Goal: Transaction & Acquisition: Purchase product/service

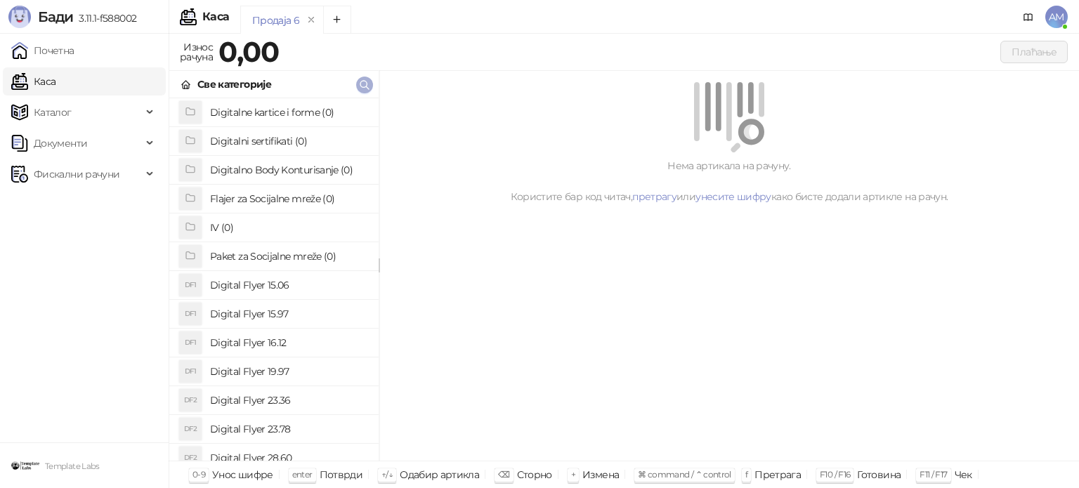
click at [360, 86] on icon "button" at bounding box center [364, 84] width 11 height 11
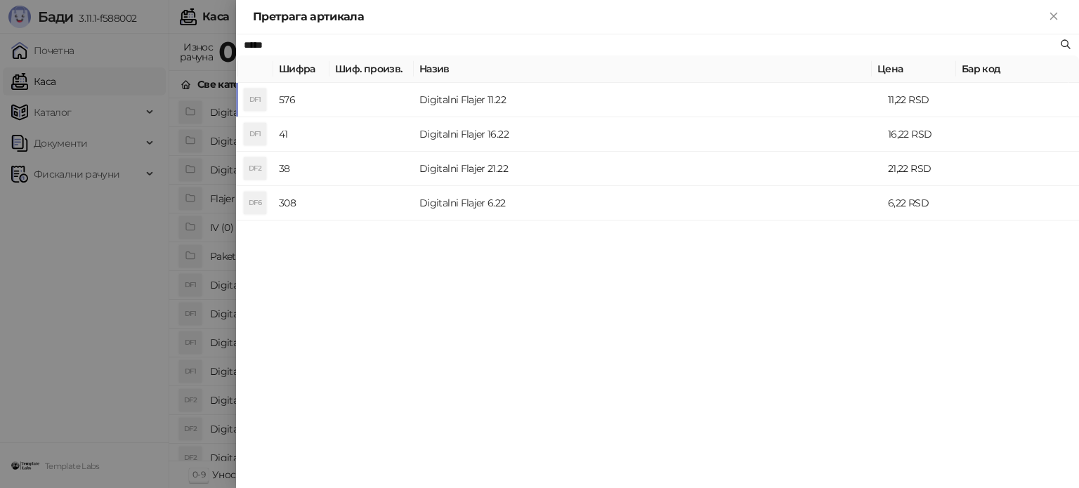
type input "*****"
click at [124, 94] on div at bounding box center [539, 244] width 1079 height 488
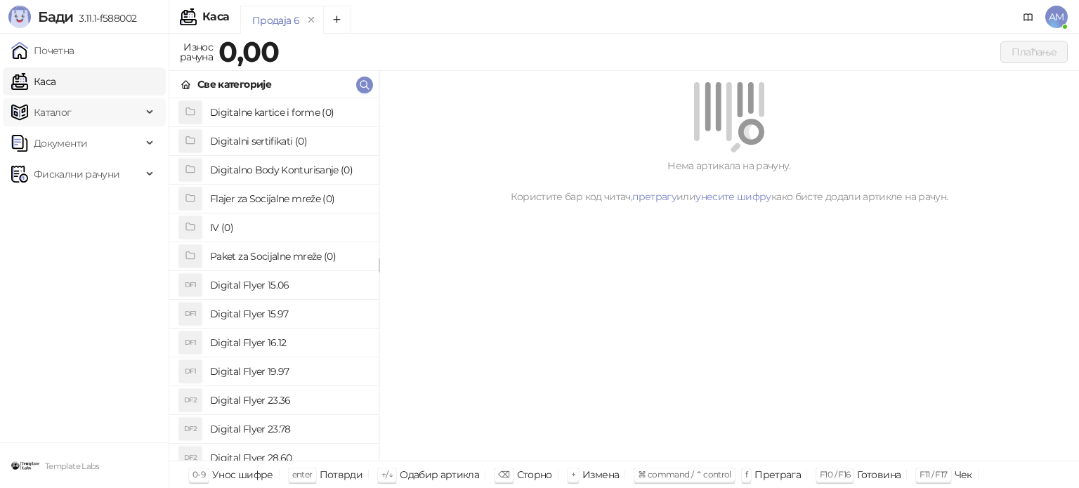
click at [115, 114] on span "Каталог" at bounding box center [76, 112] width 131 height 28
click at [81, 202] on link "Артикли" at bounding box center [49, 205] width 65 height 28
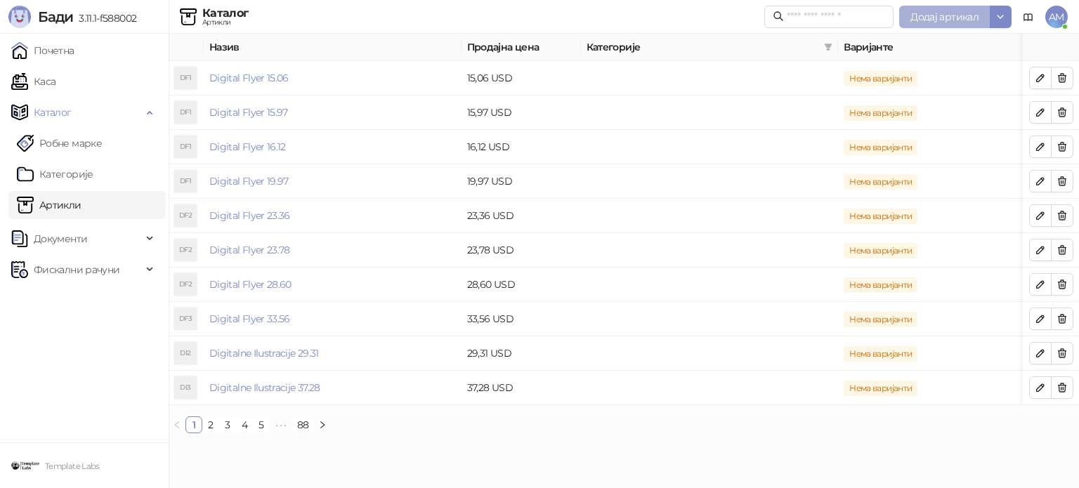
click at [940, 26] on button "Додај артикал" at bounding box center [944, 17] width 91 height 22
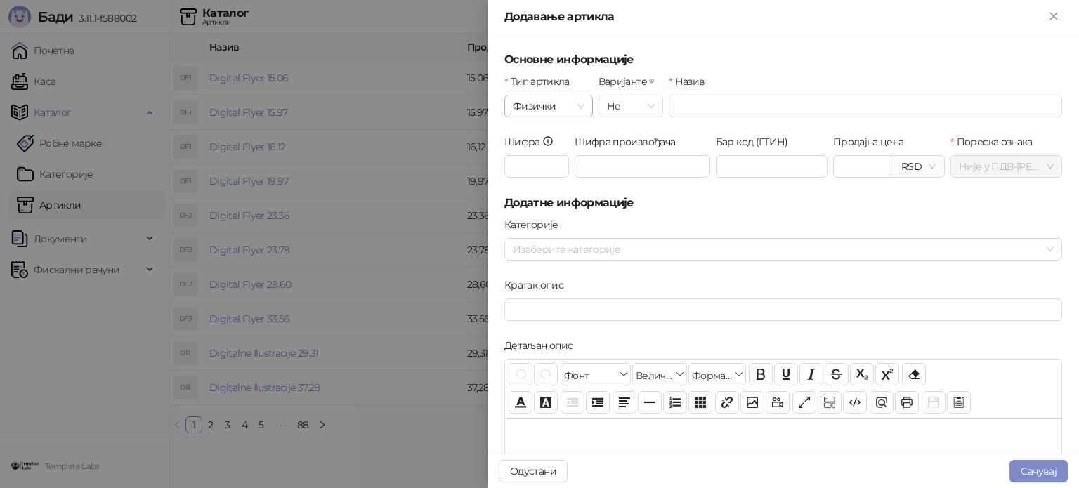
click at [562, 107] on span "Физички" at bounding box center [549, 106] width 72 height 21
click at [556, 171] on div "Услуга" at bounding box center [548, 178] width 64 height 15
click at [705, 105] on input "Назив" at bounding box center [865, 106] width 393 height 22
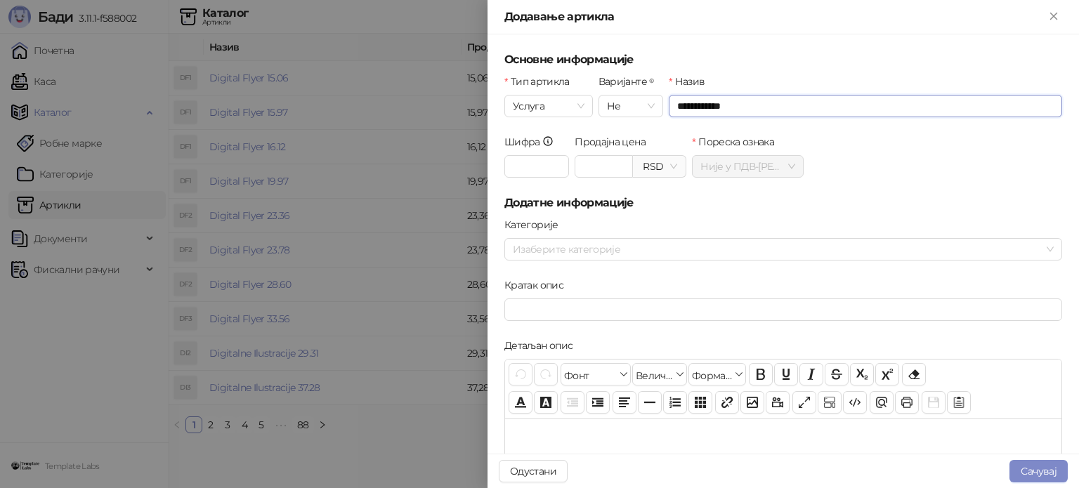
type input "**********"
click at [653, 162] on span "RSD" at bounding box center [659, 166] width 36 height 21
click at [678, 216] on div "USD - Američki Dolar" at bounding box center [687, 216] width 93 height 15
click at [587, 162] on input "Продајна цена" at bounding box center [603, 166] width 57 height 21
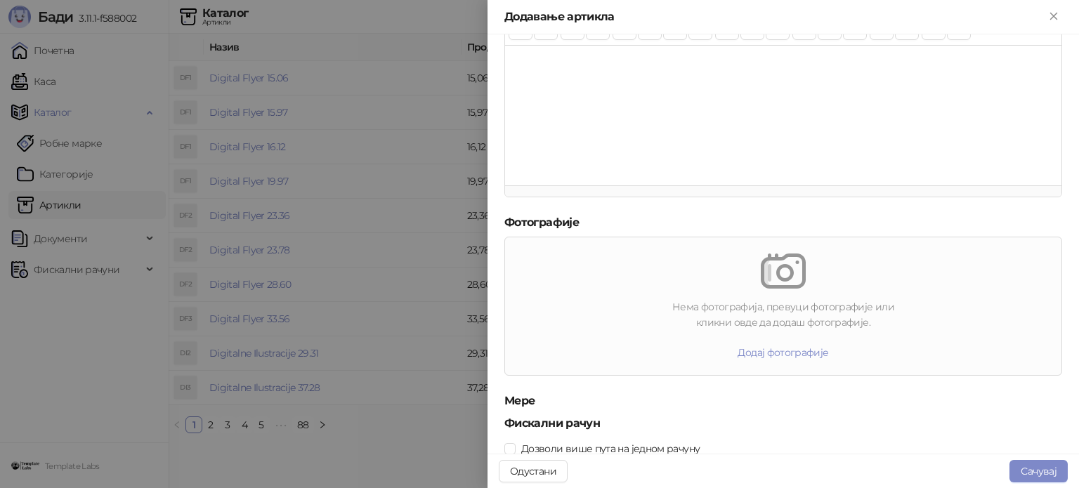
scroll to position [413, 0]
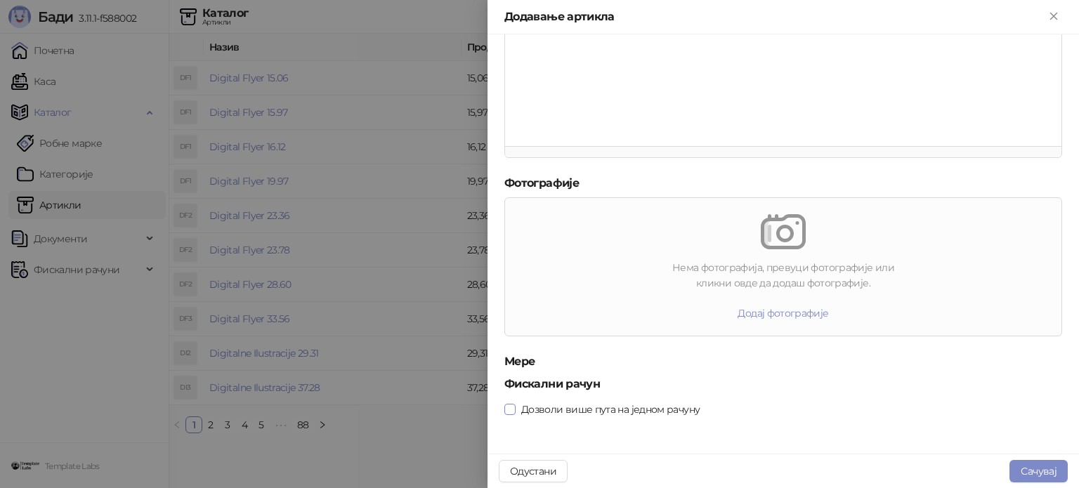
type input "*****"
click at [1035, 474] on button "Сачувај" at bounding box center [1038, 471] width 58 height 22
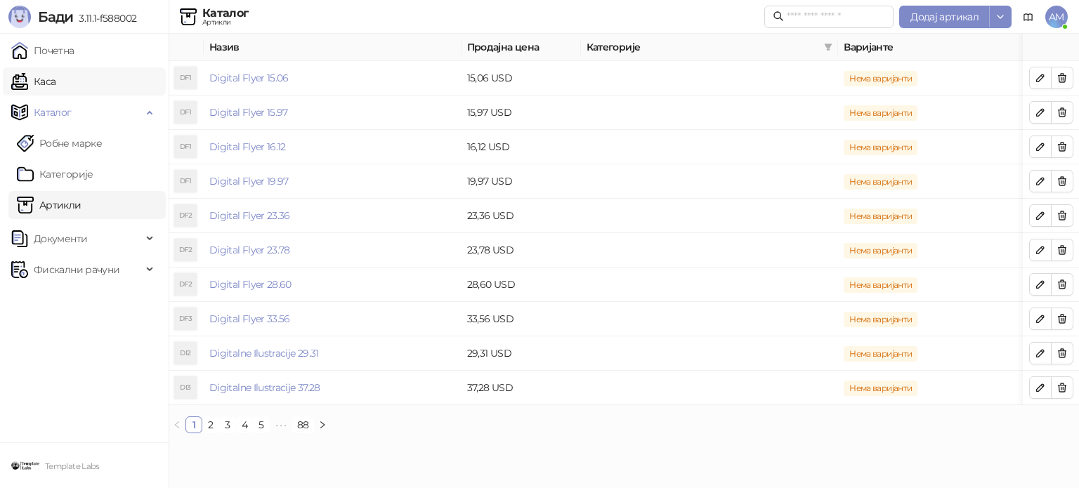
click at [55, 78] on link "Каса" at bounding box center [33, 81] width 44 height 28
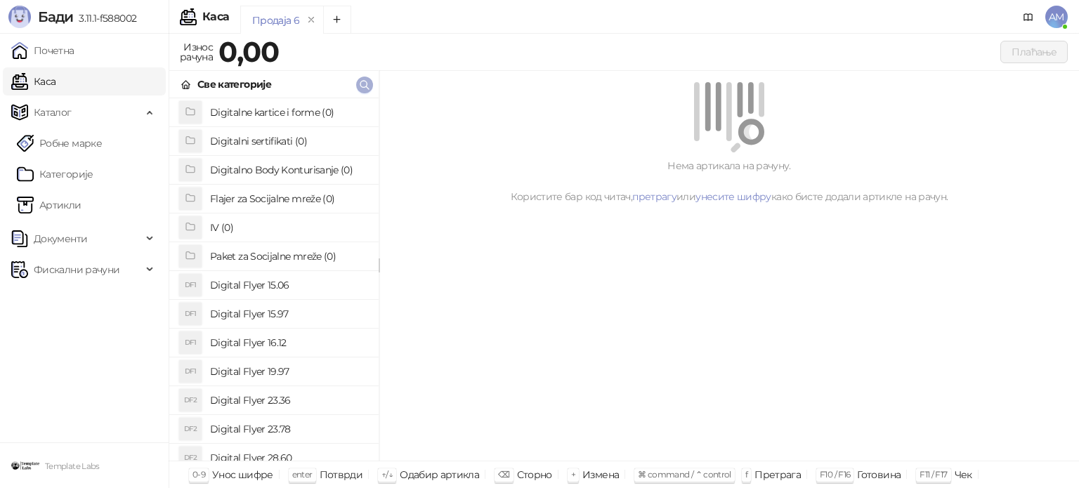
click at [364, 82] on icon "button" at bounding box center [364, 84] width 11 height 11
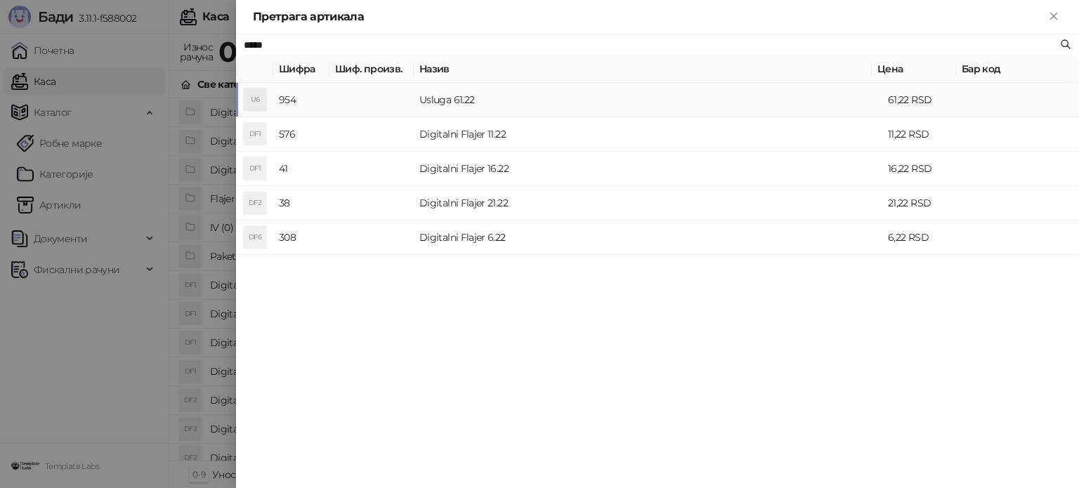
type input "*****"
click at [368, 87] on td at bounding box center [371, 100] width 84 height 34
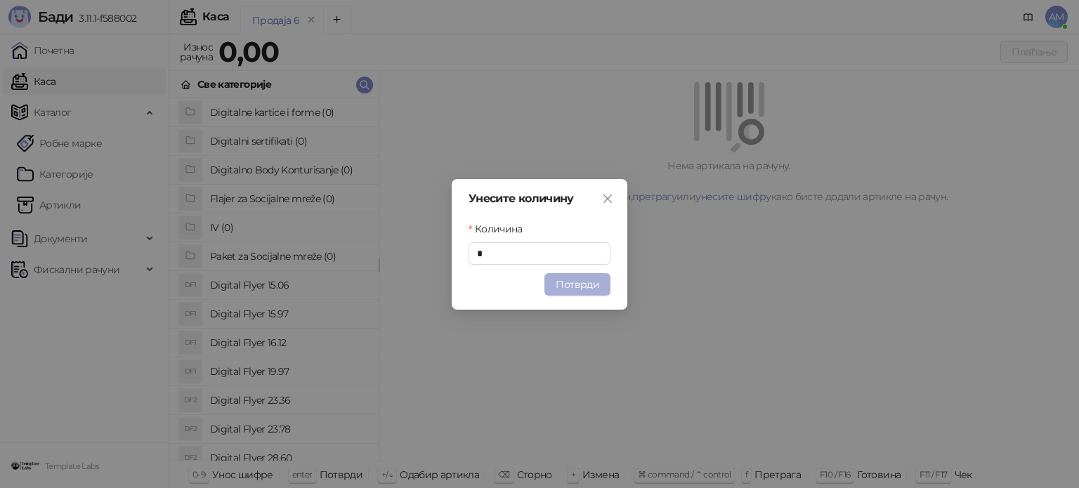
click at [585, 280] on button "Потврди" at bounding box center [577, 284] width 66 height 22
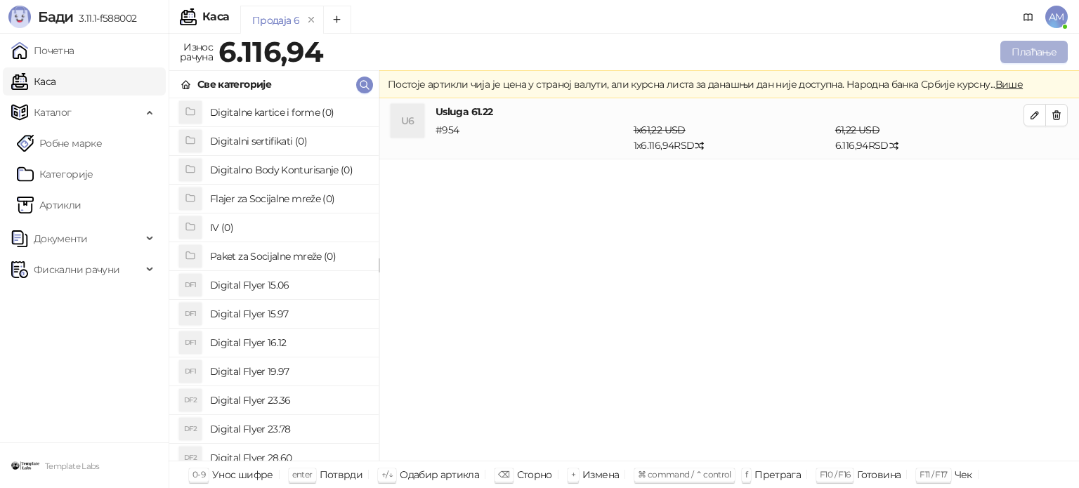
click at [1019, 53] on button "Плаћање" at bounding box center [1033, 52] width 67 height 22
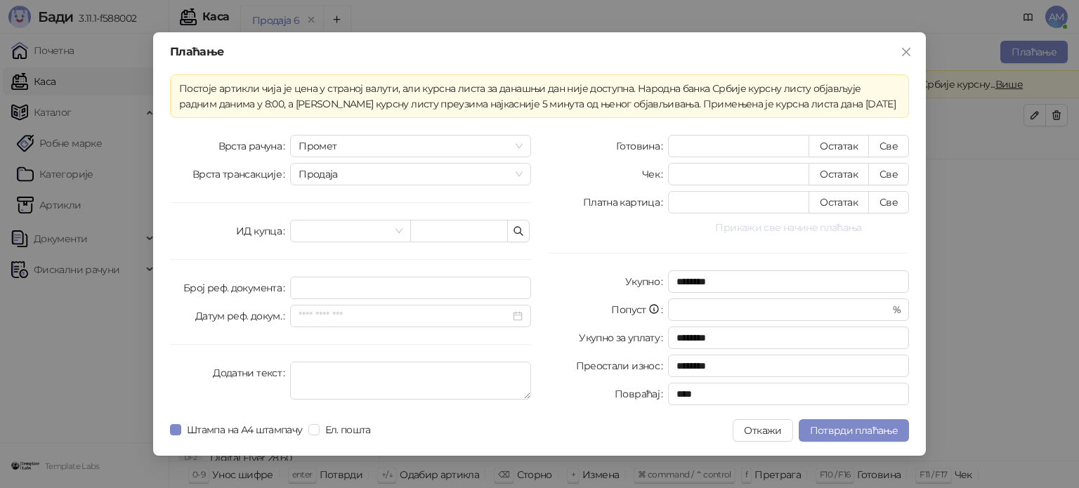
click at [820, 219] on button "Прикажи све начине плаћања" at bounding box center [788, 227] width 241 height 17
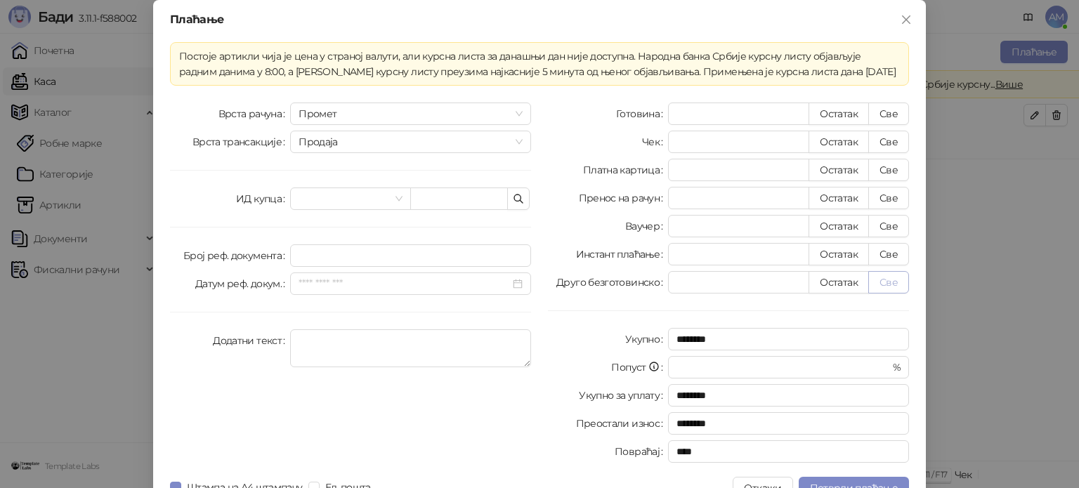
click at [879, 280] on button "Све" at bounding box center [888, 282] width 41 height 22
type input "*******"
type input "****"
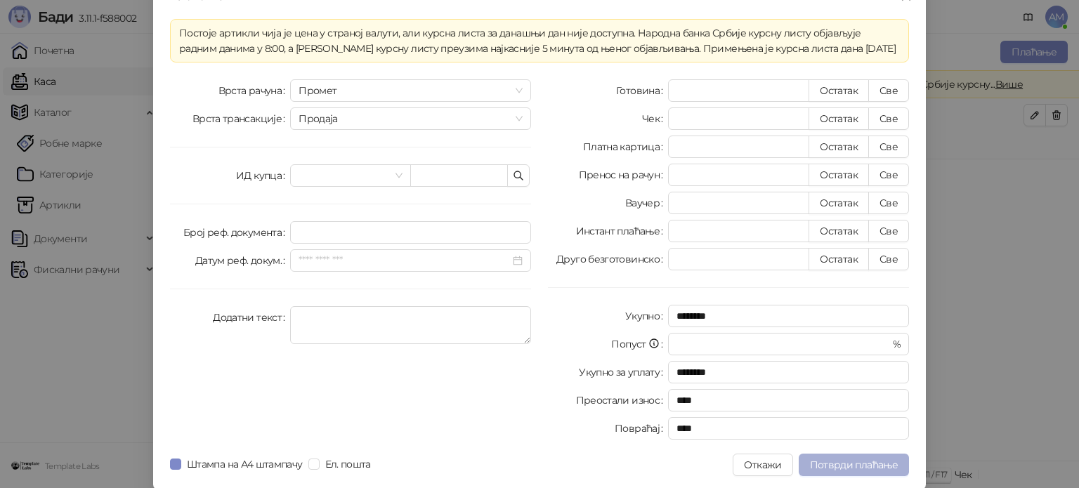
scroll to position [25, 0]
click at [858, 469] on button "Потврди плаћање" at bounding box center [854, 463] width 110 height 22
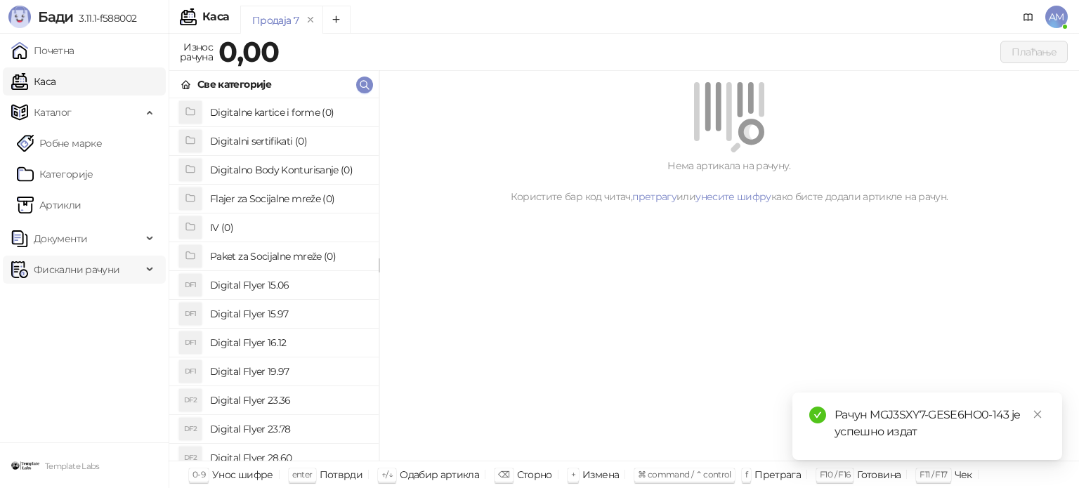
click at [68, 270] on span "Фискални рачуни" at bounding box center [77, 270] width 86 height 28
drag, startPoint x: 81, startPoint y: 334, endPoint x: 101, endPoint y: 334, distance: 19.7
click at [81, 334] on link "По данима" at bounding box center [54, 332] width 74 height 28
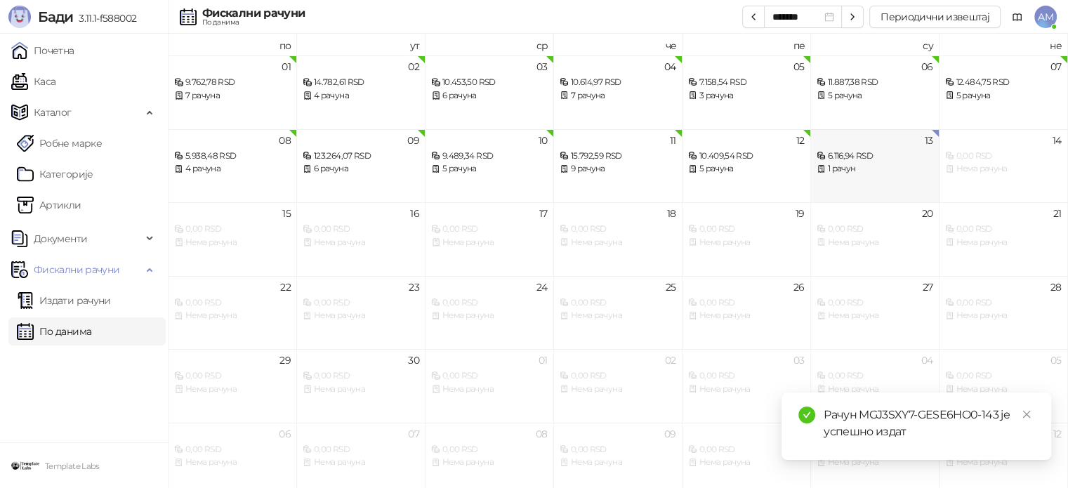
click at [839, 164] on div "1 рачун" at bounding box center [875, 168] width 117 height 13
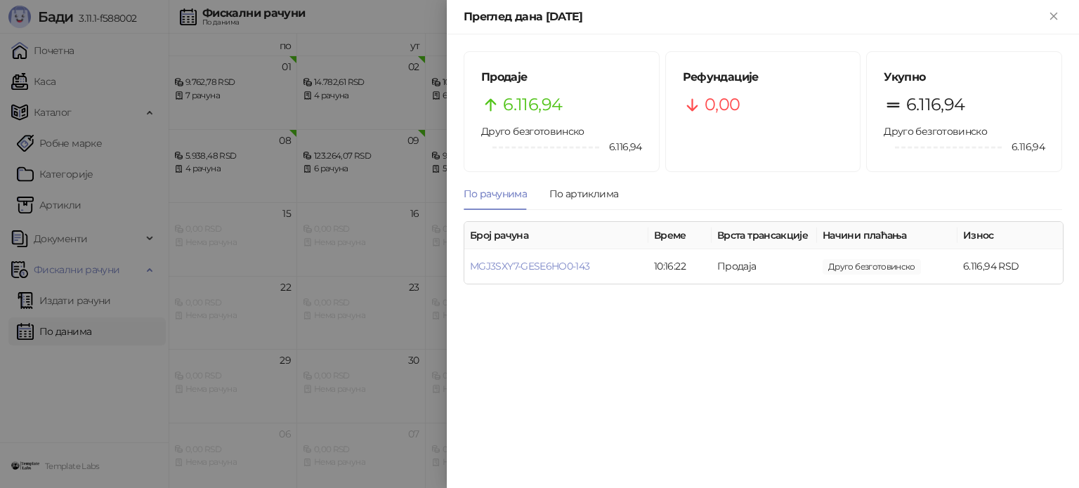
click at [303, 115] on div at bounding box center [539, 244] width 1079 height 488
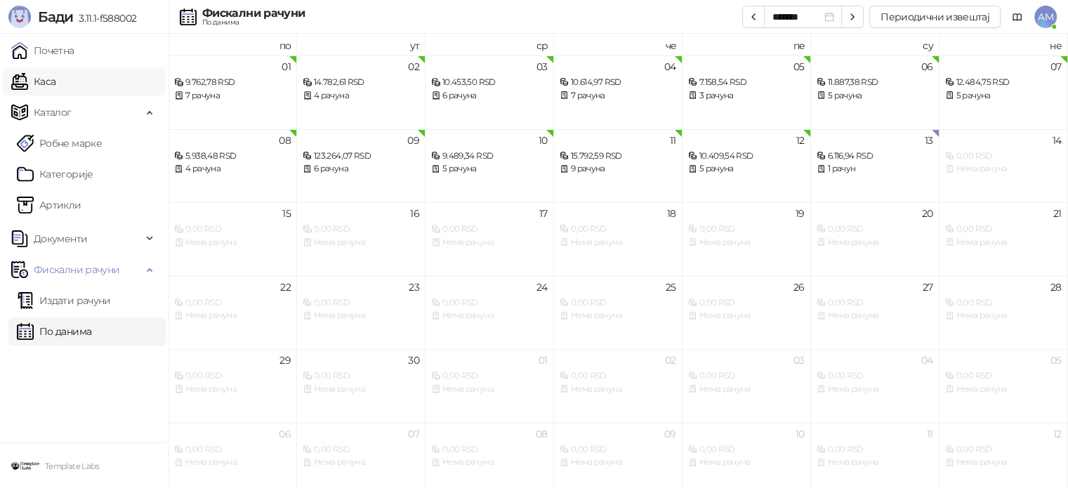
click at [55, 84] on link "Каса" at bounding box center [33, 81] width 44 height 28
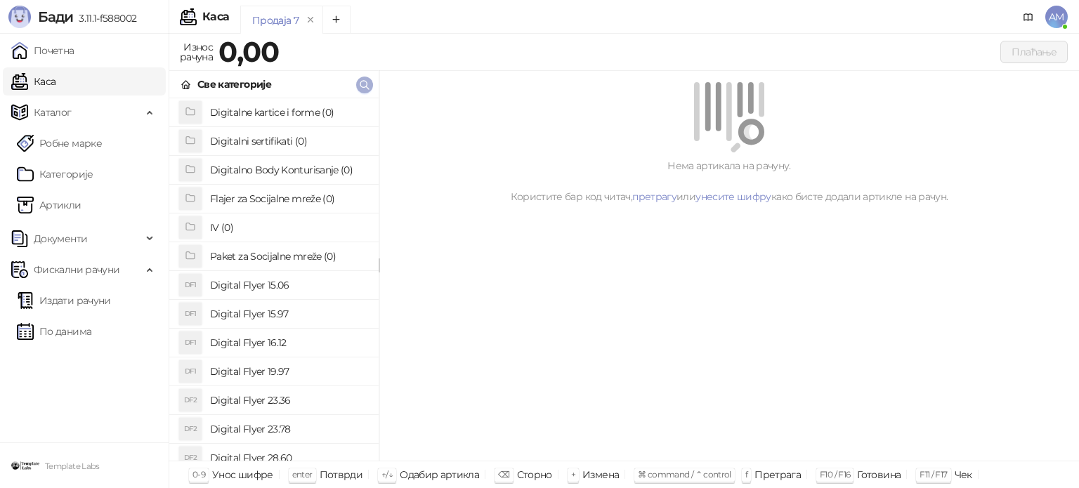
click at [362, 84] on icon "button" at bounding box center [364, 84] width 11 height 11
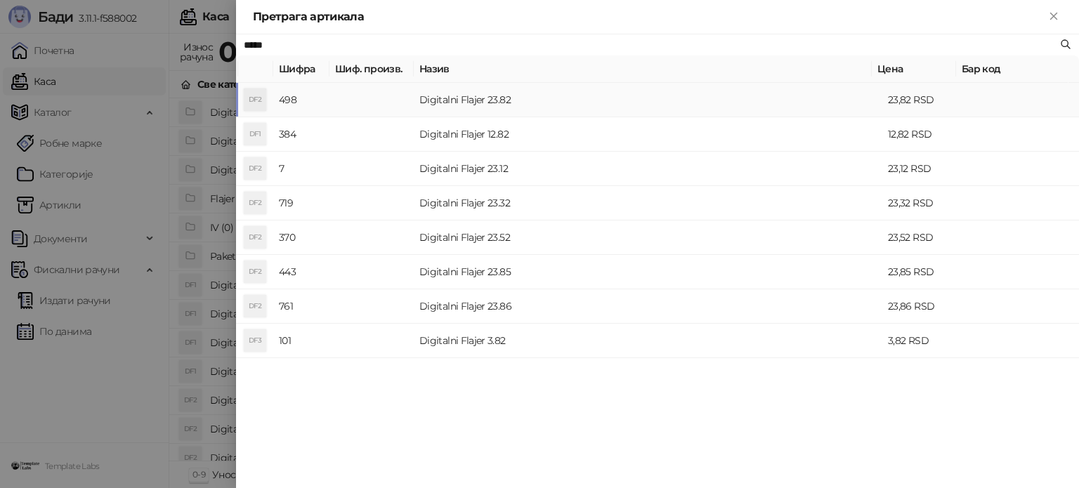
type input "*****"
click at [377, 94] on td at bounding box center [371, 100] width 84 height 34
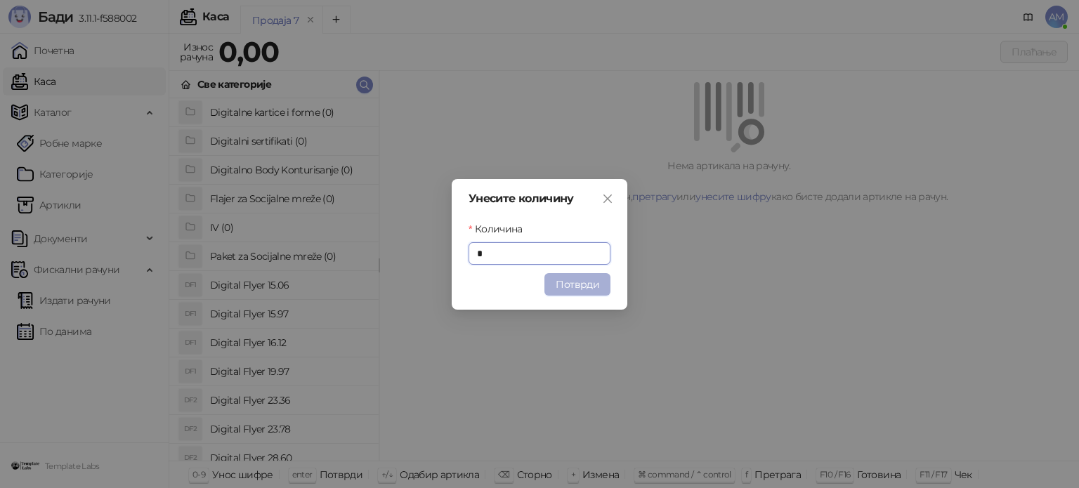
click at [563, 280] on button "Потврди" at bounding box center [577, 284] width 66 height 22
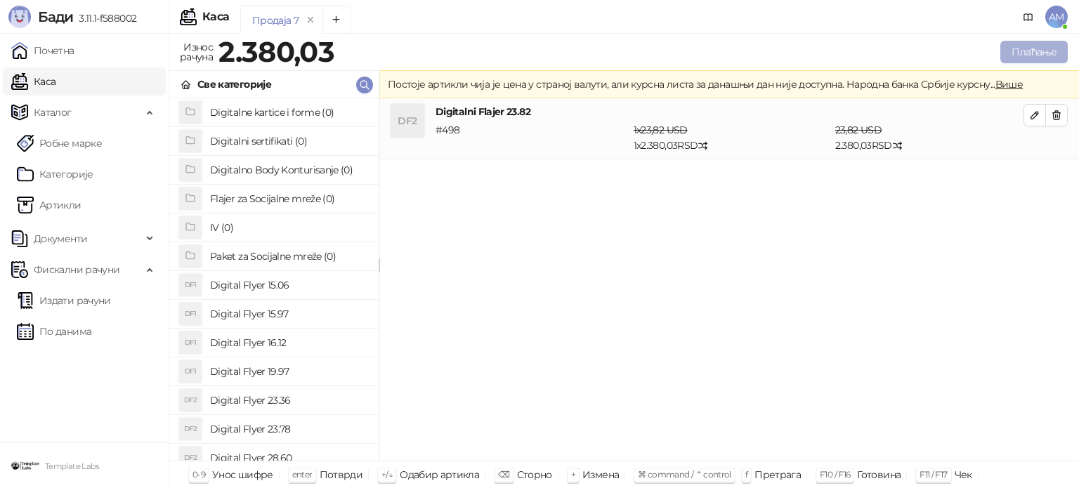
click at [1023, 50] on button "Плаћање" at bounding box center [1033, 52] width 67 height 22
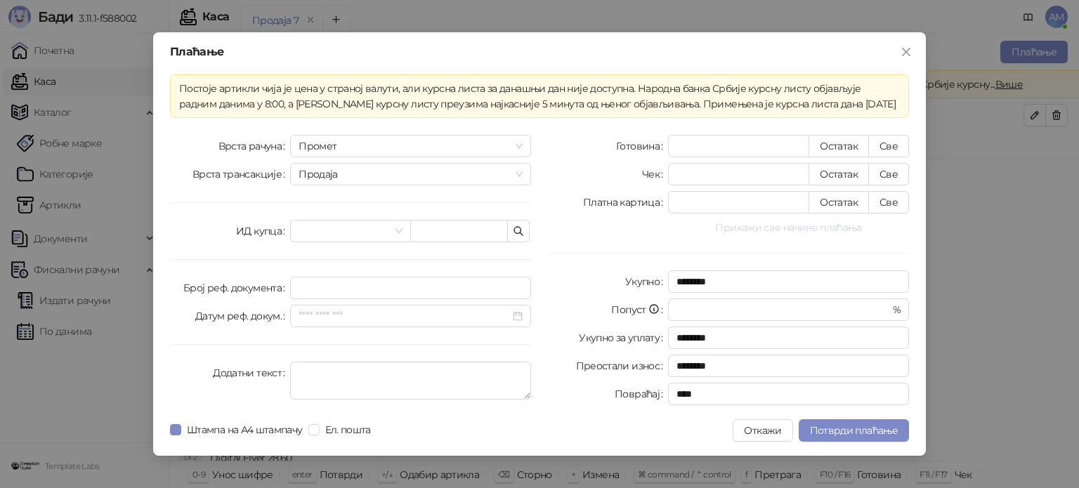
click at [773, 225] on button "Прикажи све начине плаћања" at bounding box center [788, 227] width 241 height 17
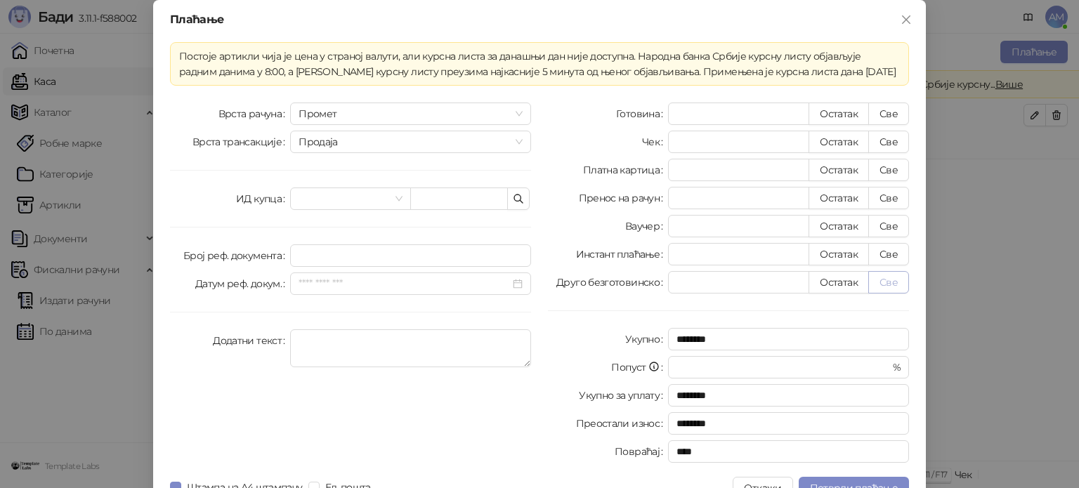
click at [885, 288] on button "Све" at bounding box center [888, 282] width 41 height 22
type input "*******"
type input "****"
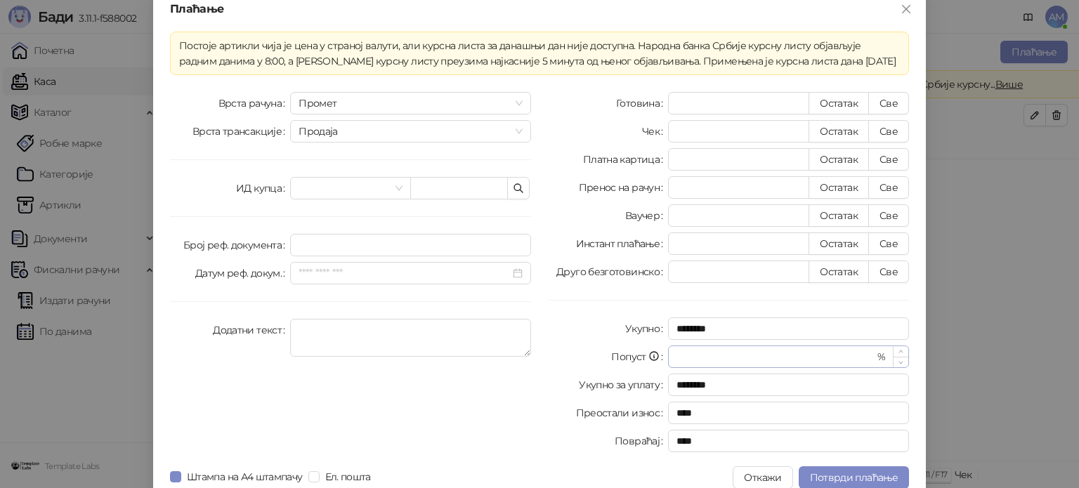
scroll to position [25, 0]
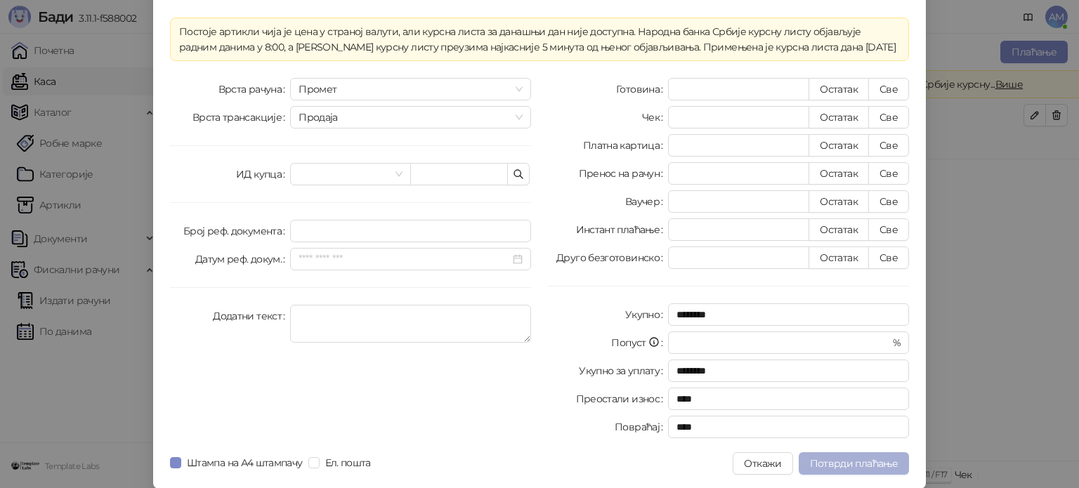
click at [868, 460] on span "Потврди плаћање" at bounding box center [854, 463] width 88 height 13
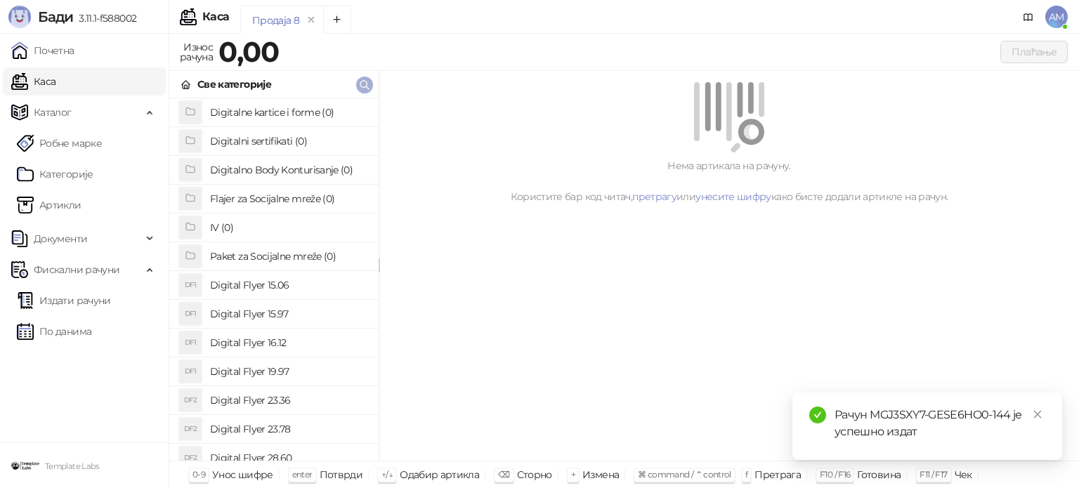
click at [366, 86] on icon "button" at bounding box center [364, 85] width 8 height 8
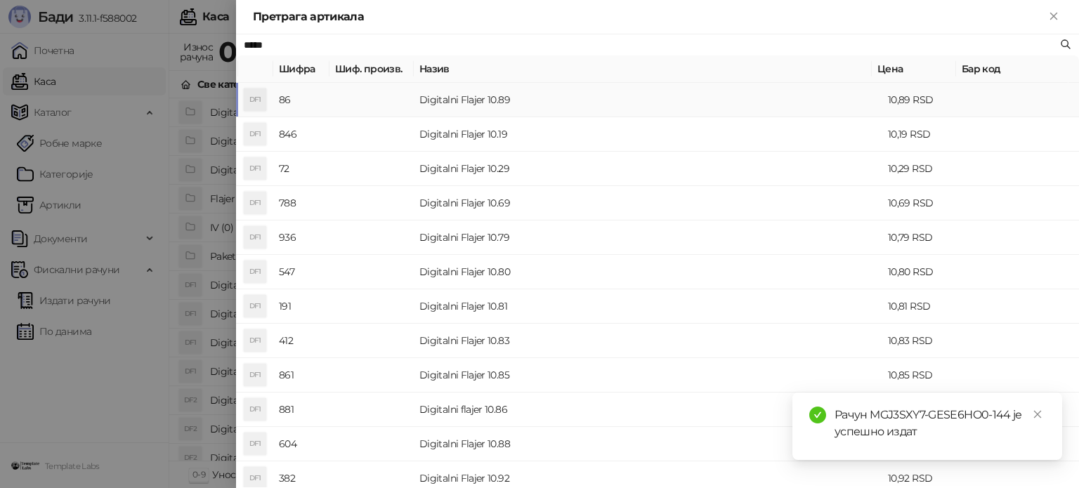
click at [365, 86] on td at bounding box center [371, 100] width 84 height 34
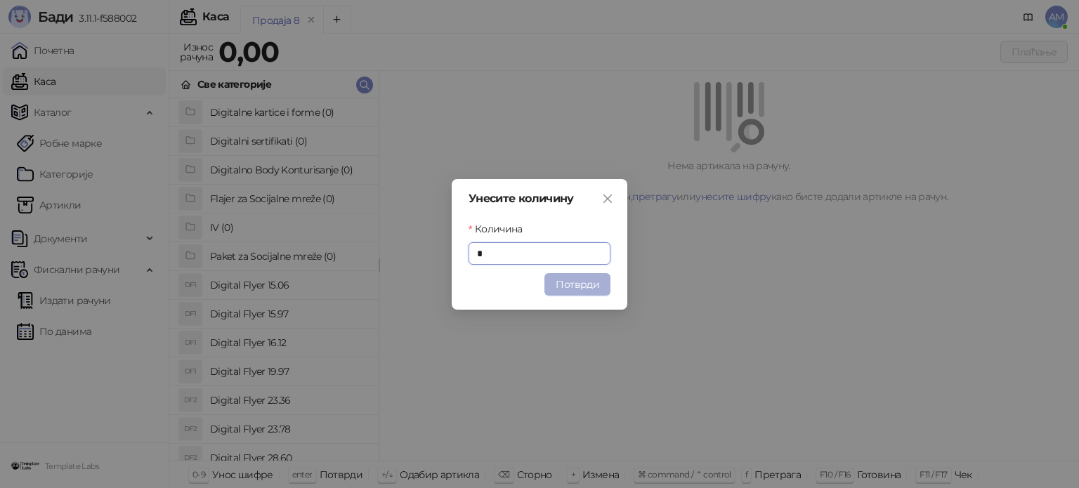
click at [561, 280] on button "Потврди" at bounding box center [577, 284] width 66 height 22
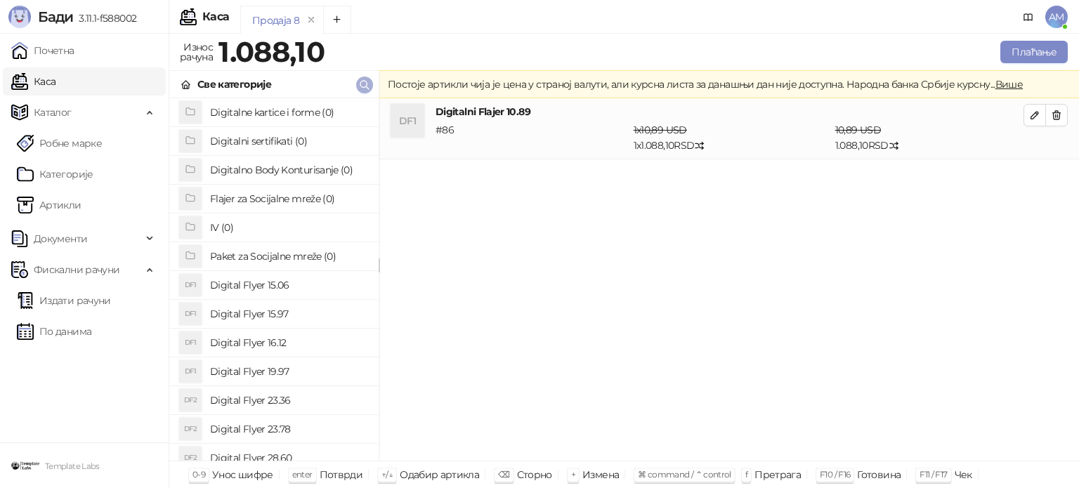
click at [365, 84] on icon "button" at bounding box center [364, 84] width 11 height 11
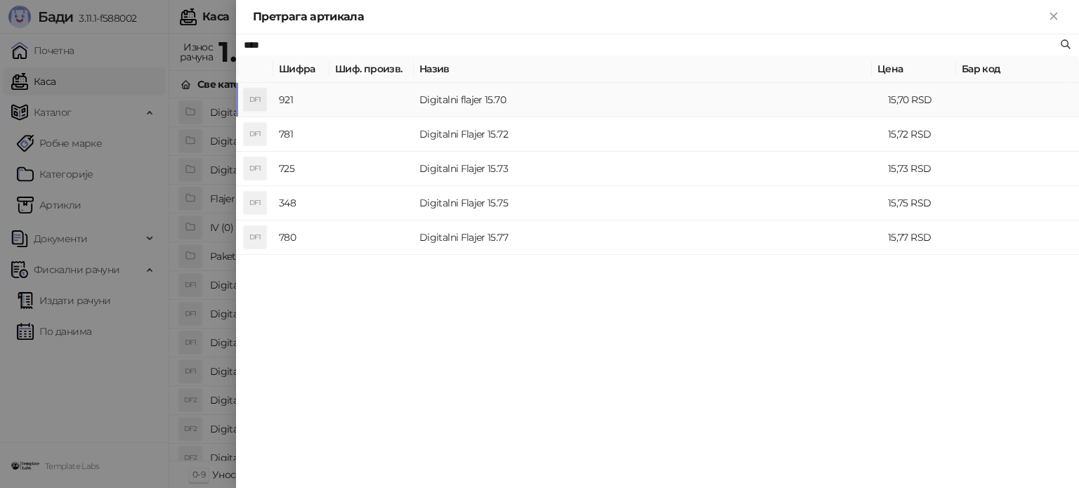
type input "****"
click at [395, 107] on td at bounding box center [371, 100] width 84 height 34
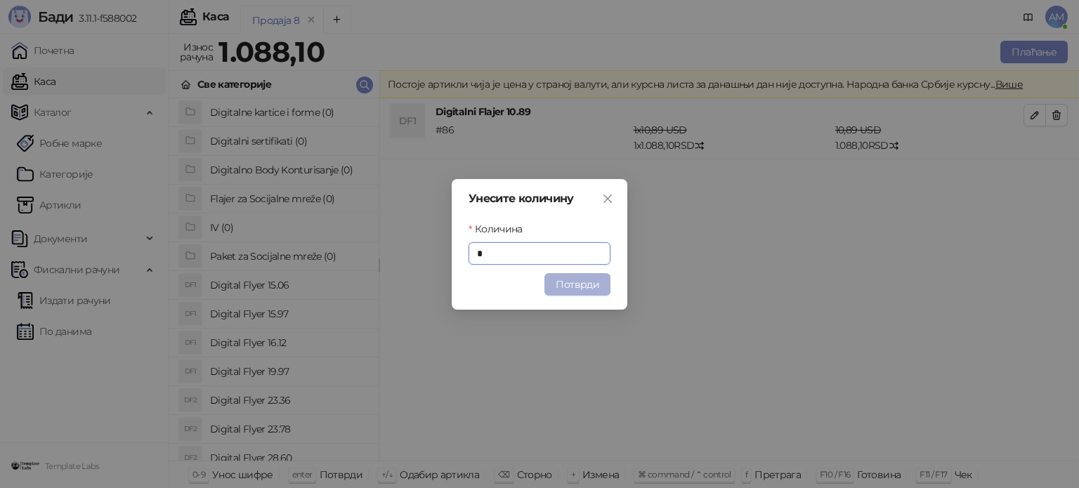
click at [565, 289] on button "Потврди" at bounding box center [577, 284] width 66 height 22
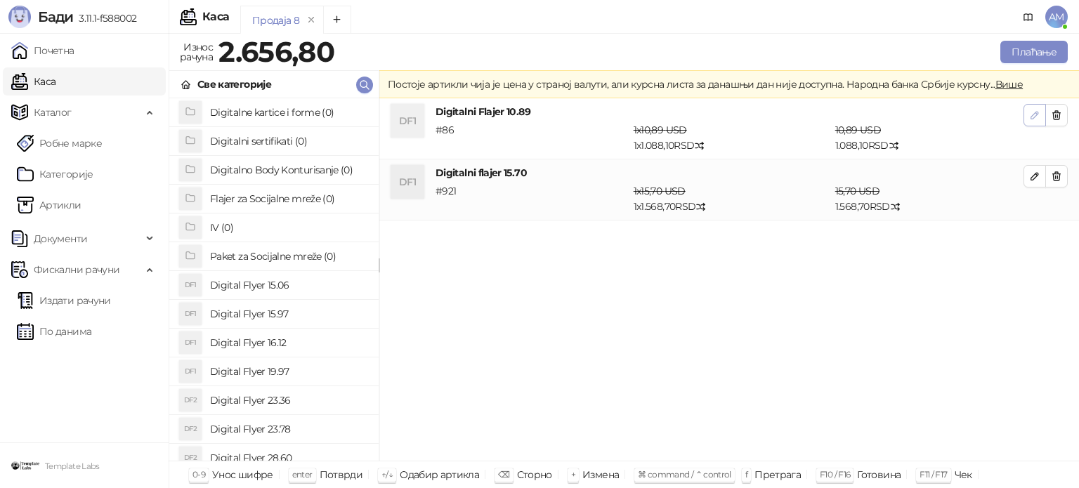
click at [1030, 117] on icon "button" at bounding box center [1034, 115] width 11 height 11
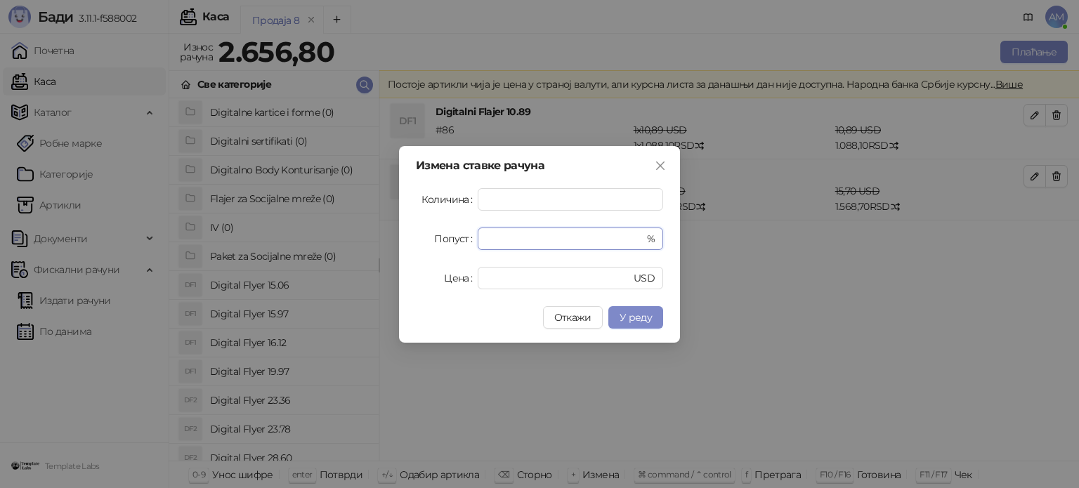
drag, startPoint x: 457, startPoint y: 240, endPoint x: 447, endPoint y: 240, distance: 9.1
click at [447, 240] on div "Попуст * %" at bounding box center [539, 239] width 247 height 22
click at [647, 314] on span "У реду" at bounding box center [636, 317] width 32 height 13
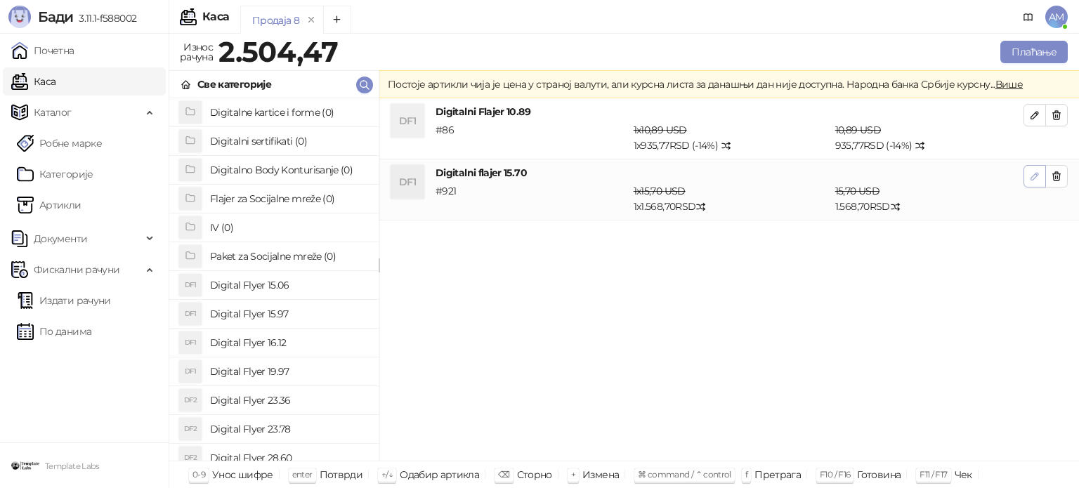
click at [1031, 171] on icon "button" at bounding box center [1034, 176] width 11 height 11
type input "*"
type input "****"
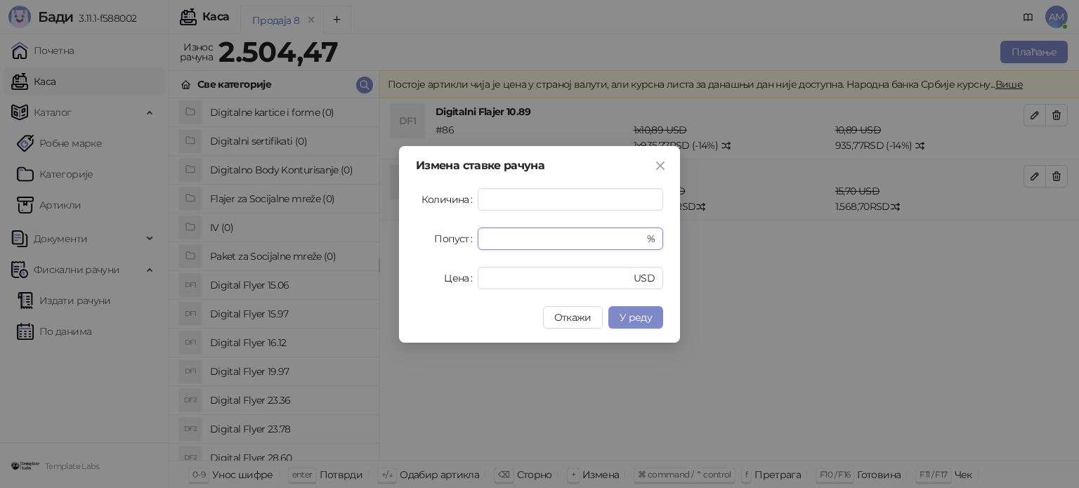
drag, startPoint x: 537, startPoint y: 238, endPoint x: 473, endPoint y: 243, distance: 64.1
click at [473, 243] on div "Попуст * %" at bounding box center [539, 239] width 247 height 22
type input "**"
click at [627, 313] on span "У реду" at bounding box center [636, 317] width 32 height 13
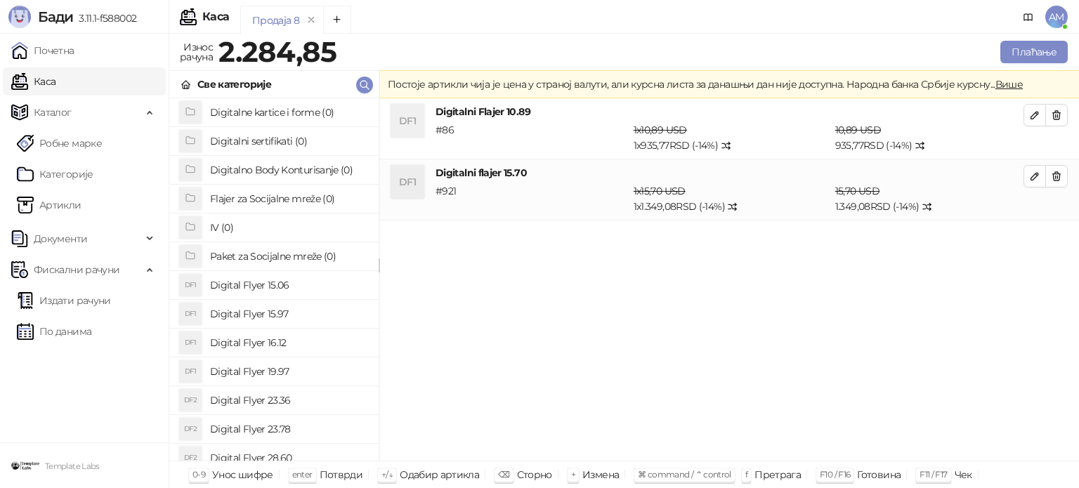
click at [1034, 120] on icon "button" at bounding box center [1034, 115] width 11 height 11
type input "*****"
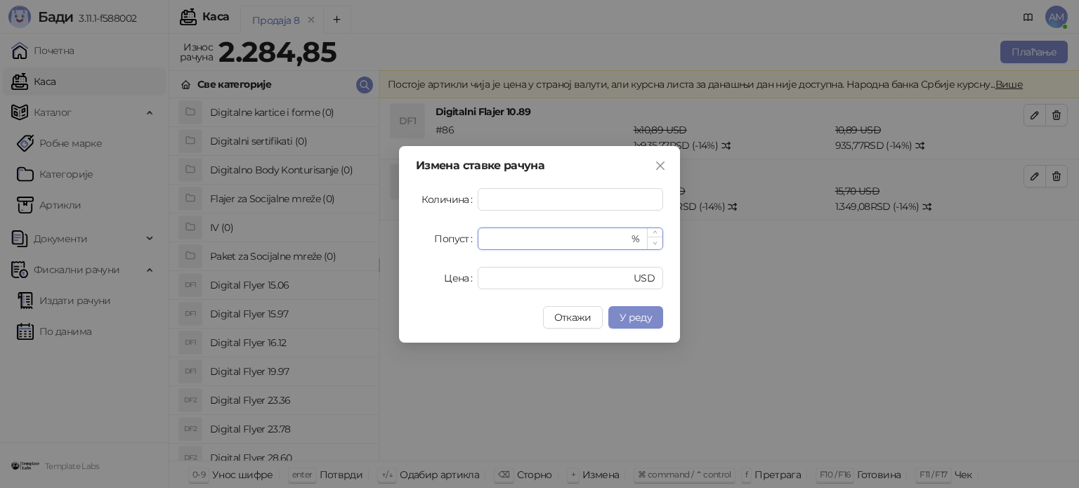
click at [650, 243] on span "Decrease Value" at bounding box center [654, 243] width 15 height 13
click at [646, 311] on span "У реду" at bounding box center [636, 317] width 32 height 13
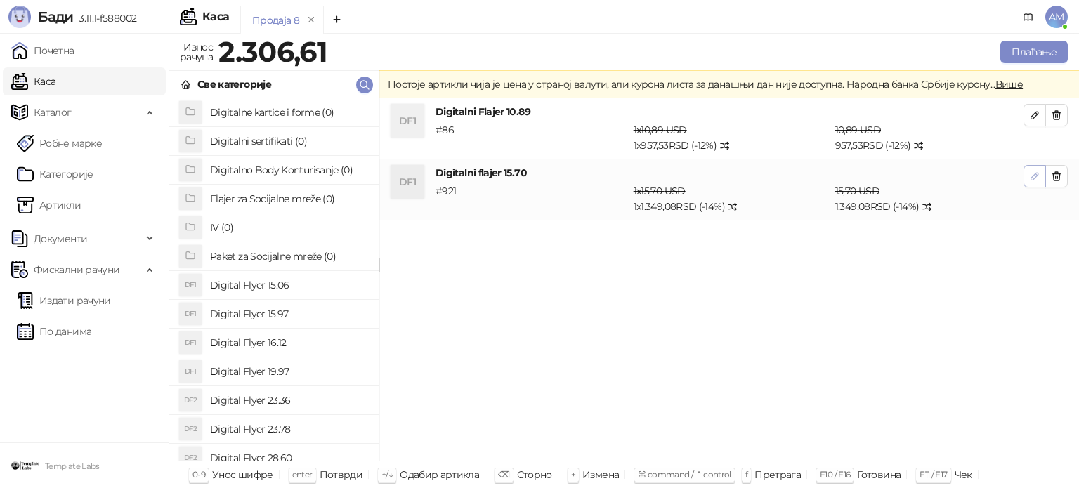
click at [1028, 174] on button "button" at bounding box center [1034, 176] width 22 height 22
type input "**"
type input "****"
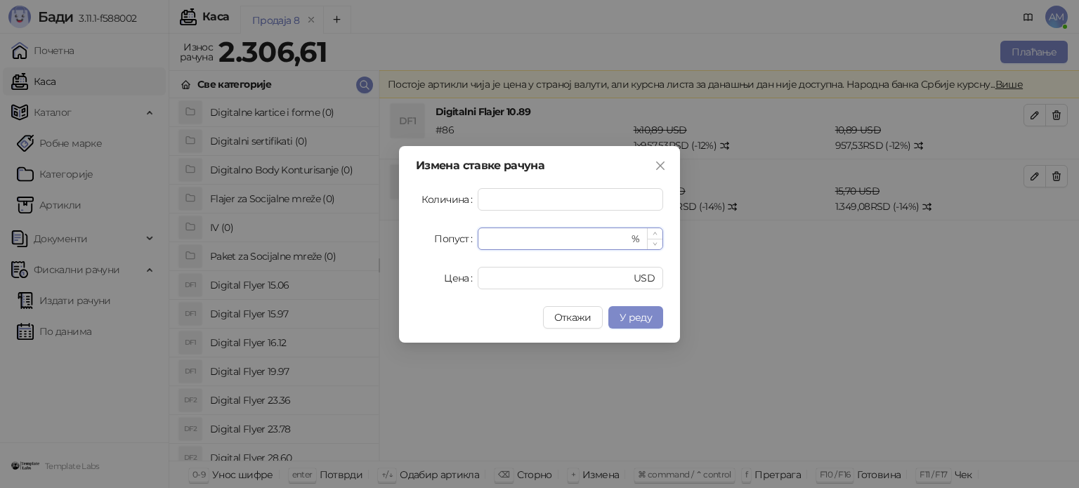
click at [651, 242] on span "Decrease Value" at bounding box center [654, 244] width 15 height 11
click at [648, 310] on button "У реду" at bounding box center [635, 317] width 55 height 22
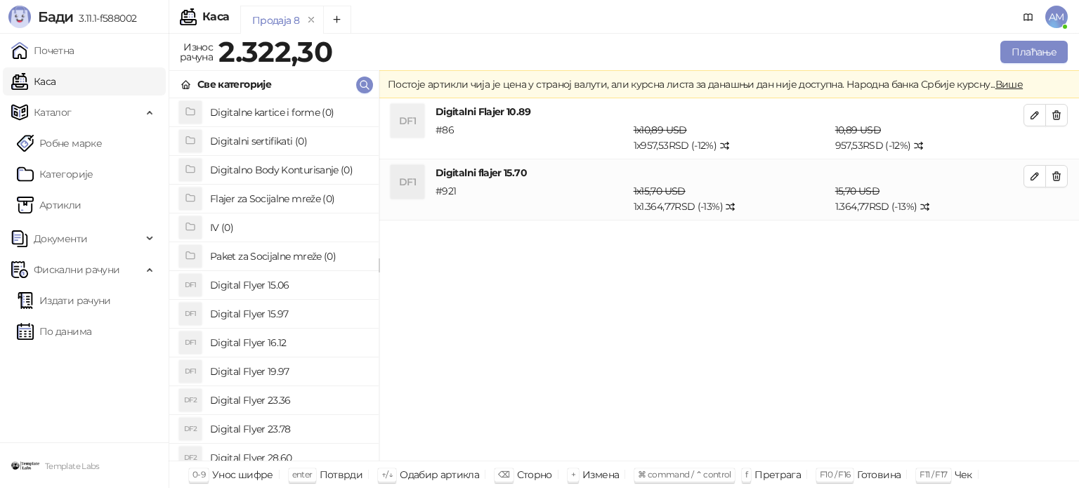
drag, startPoint x: 1034, startPoint y: 116, endPoint x: 829, endPoint y: 209, distance: 225.1
click at [1032, 119] on icon "button" at bounding box center [1034, 115] width 11 height 11
type input "**"
type input "*****"
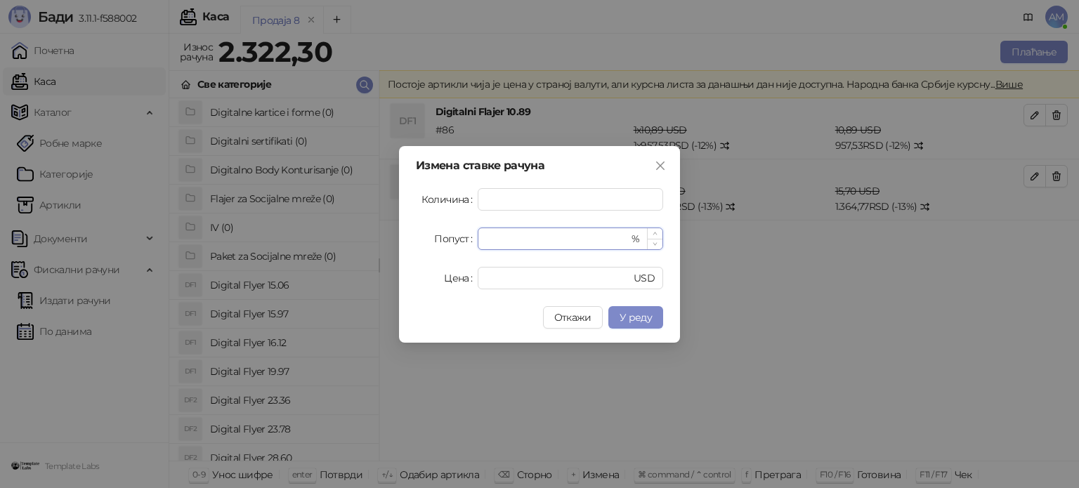
click at [655, 230] on span "Increase Value" at bounding box center [654, 233] width 15 height 11
click at [632, 316] on span "У реду" at bounding box center [636, 317] width 32 height 13
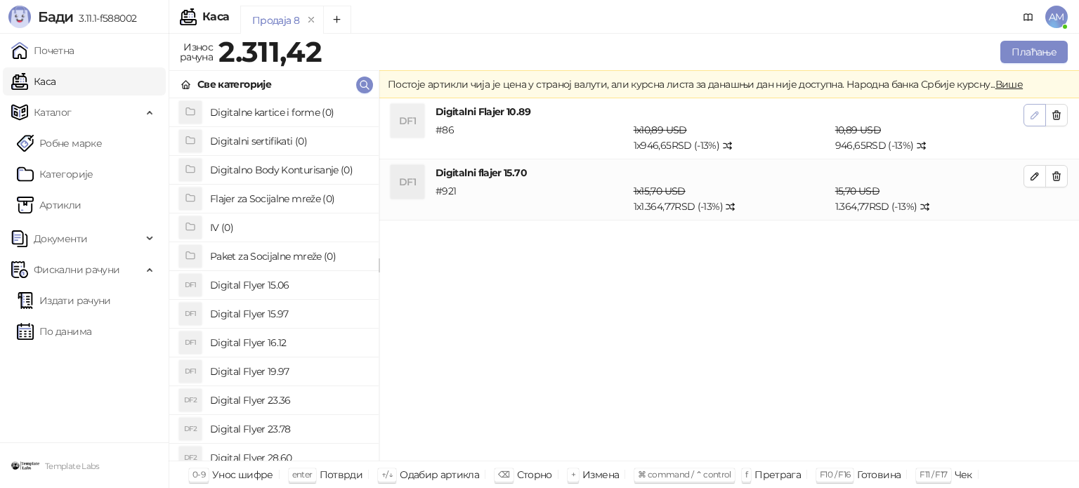
click at [1031, 112] on icon "button" at bounding box center [1034, 115] width 11 height 11
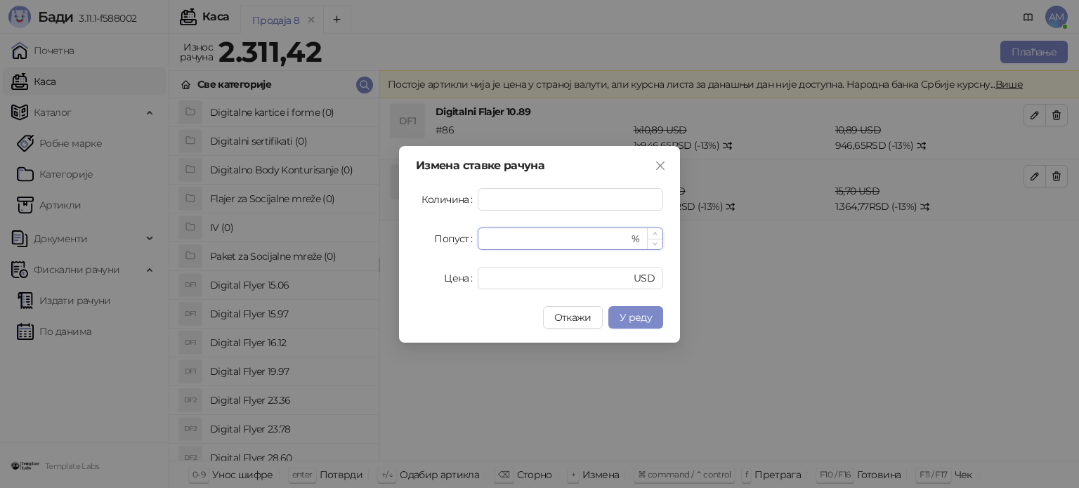
click at [655, 243] on icon "down" at bounding box center [655, 244] width 5 height 5
click at [643, 324] on button "У реду" at bounding box center [635, 317] width 55 height 22
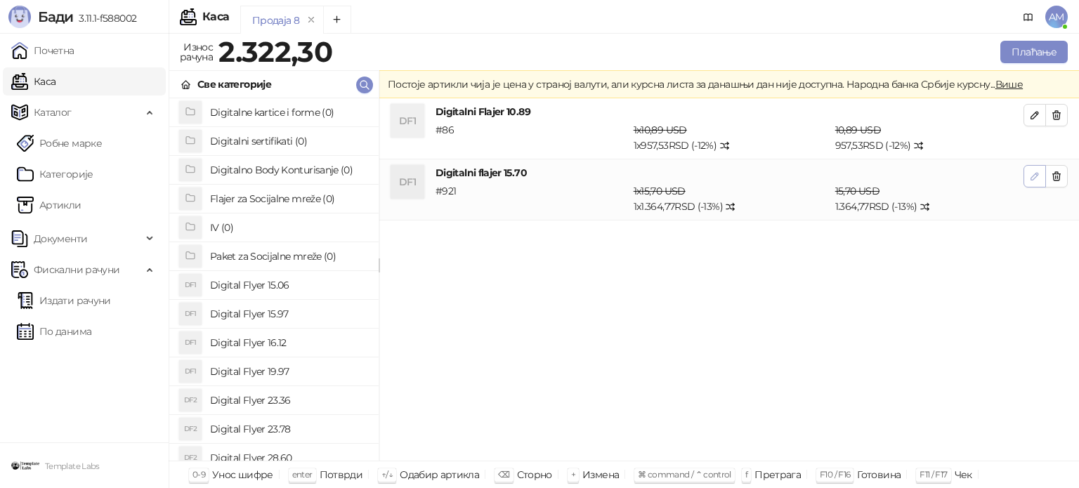
click at [1024, 179] on button "button" at bounding box center [1034, 176] width 22 height 22
type input "**"
type input "****"
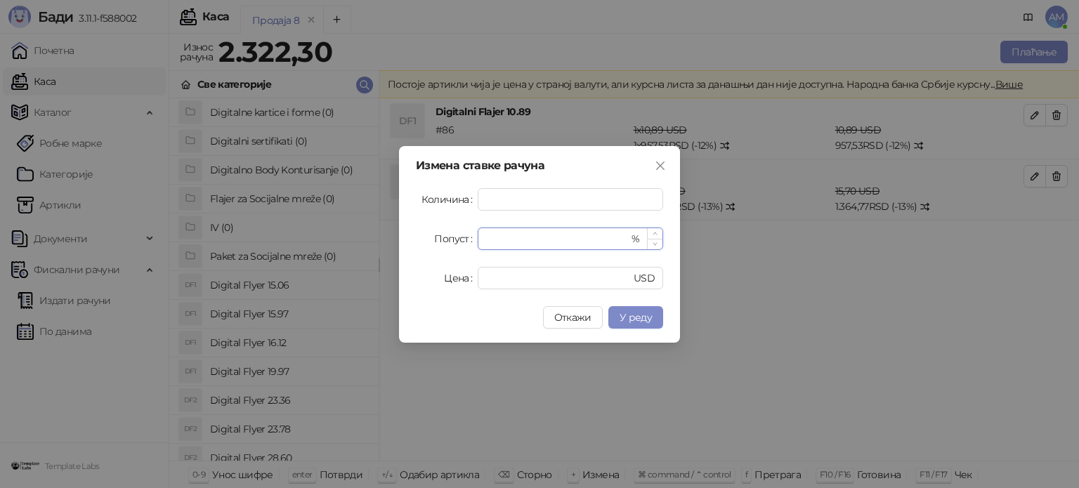
type input "**"
click at [654, 247] on span "Decrease Value" at bounding box center [654, 244] width 15 height 11
click at [646, 316] on span "У реду" at bounding box center [636, 317] width 32 height 13
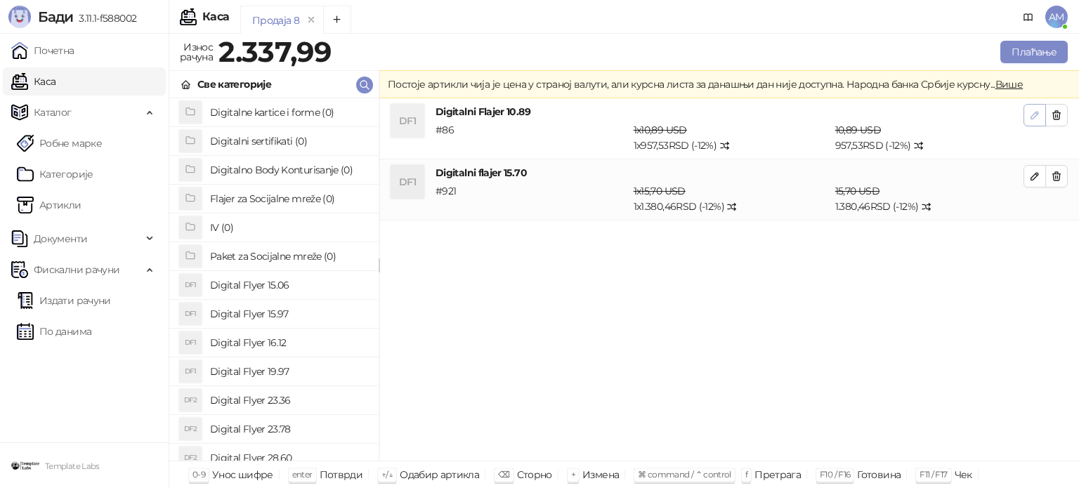
click at [1028, 122] on button "button" at bounding box center [1034, 115] width 22 height 22
type input "*****"
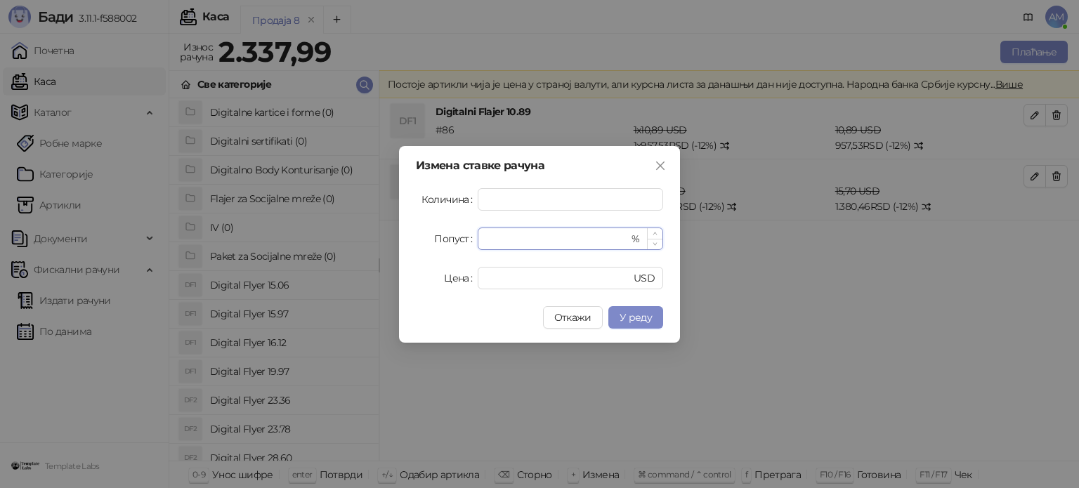
type input "**"
click at [653, 243] on icon "down" at bounding box center [655, 244] width 5 height 5
click at [650, 309] on button "У реду" at bounding box center [635, 317] width 55 height 22
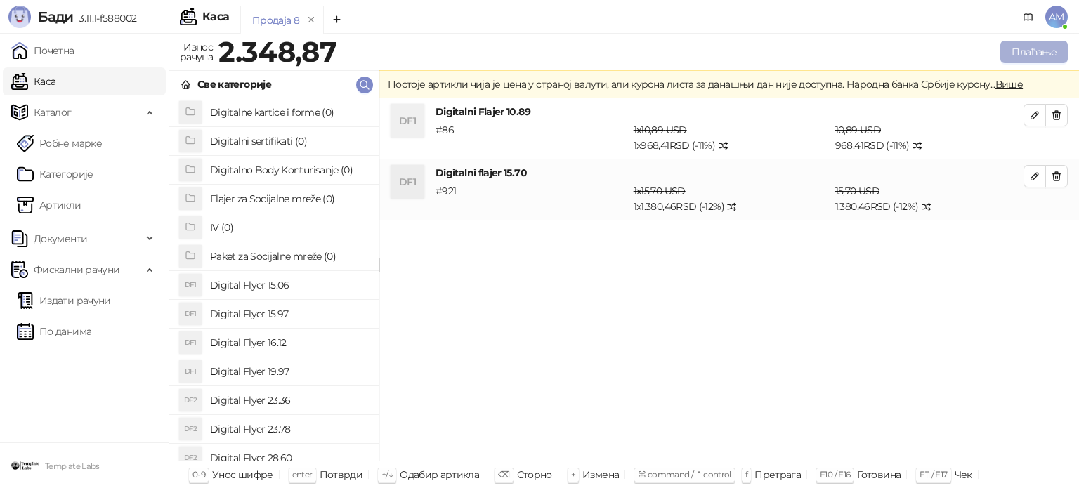
click at [1010, 46] on button "Плаћање" at bounding box center [1033, 52] width 67 height 22
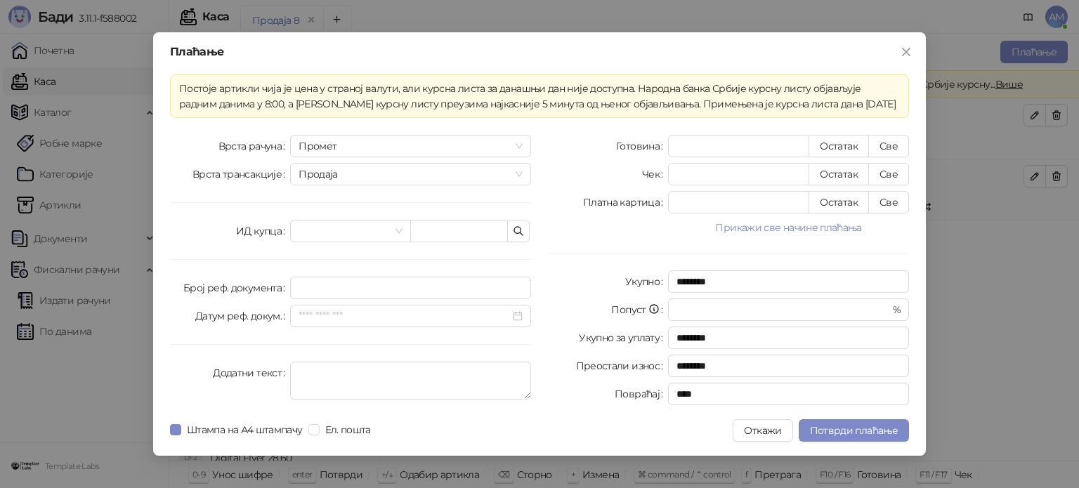
click at [745, 228] on button "Прикажи све начине плаћања" at bounding box center [788, 227] width 241 height 17
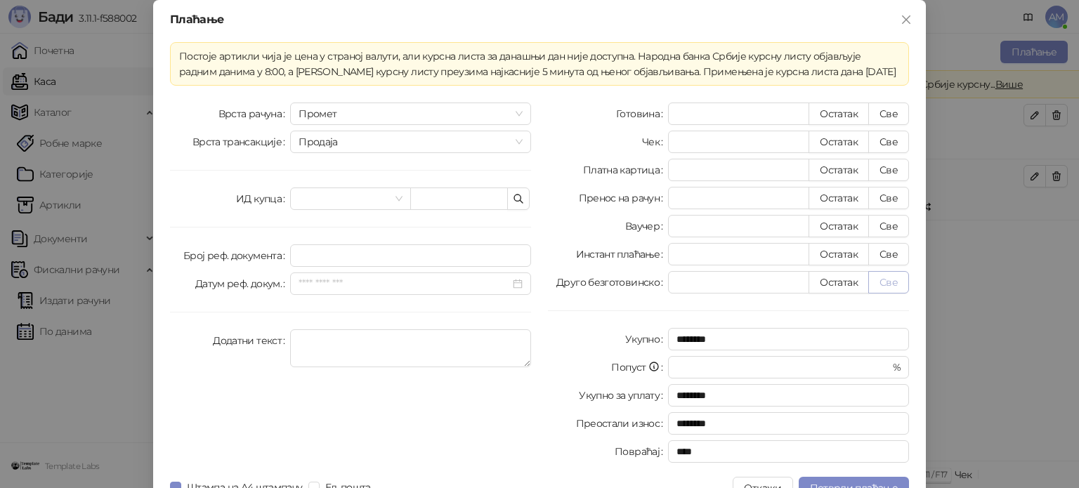
click at [891, 282] on button "Све" at bounding box center [888, 282] width 41 height 22
type input "*******"
type input "****"
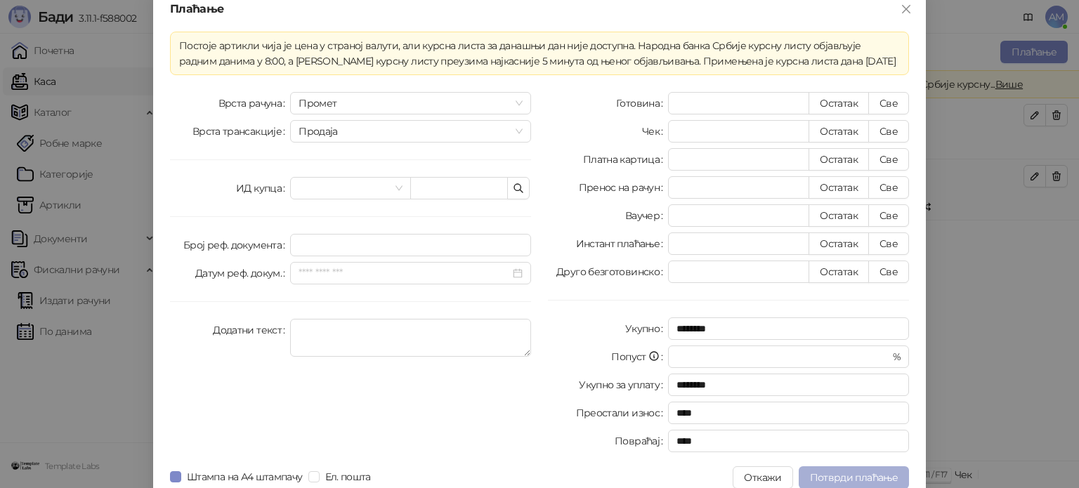
scroll to position [25, 0]
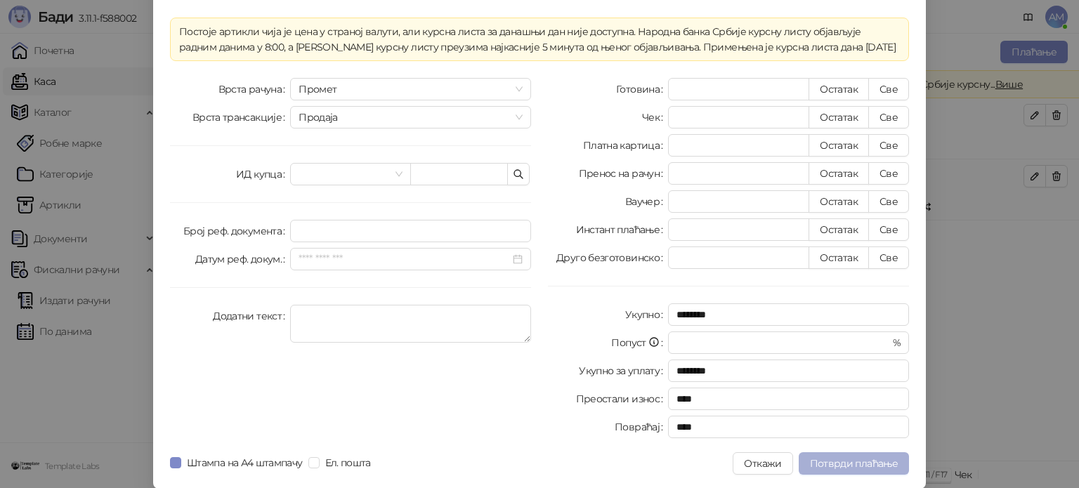
click at [865, 467] on span "Потврди плаћање" at bounding box center [854, 463] width 88 height 13
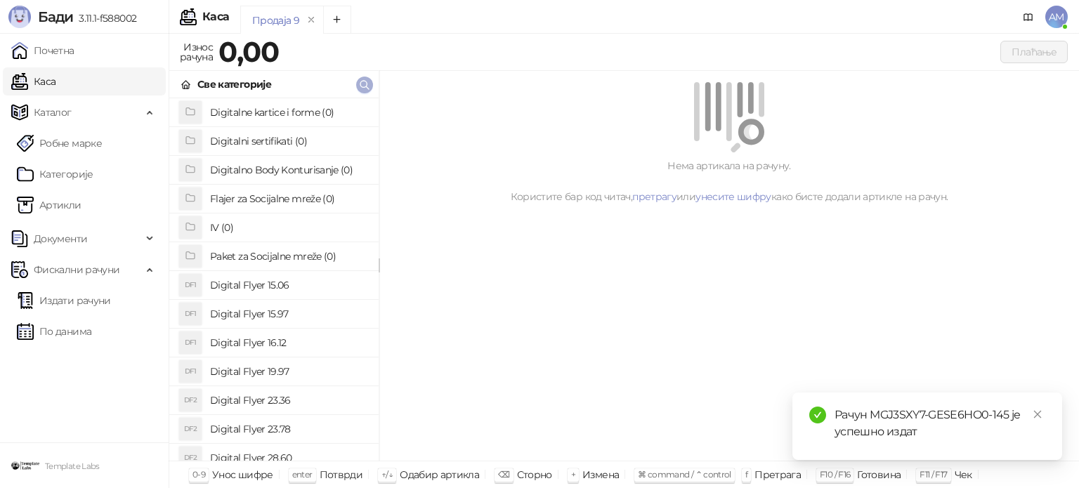
click at [361, 84] on icon "button" at bounding box center [364, 84] width 11 height 11
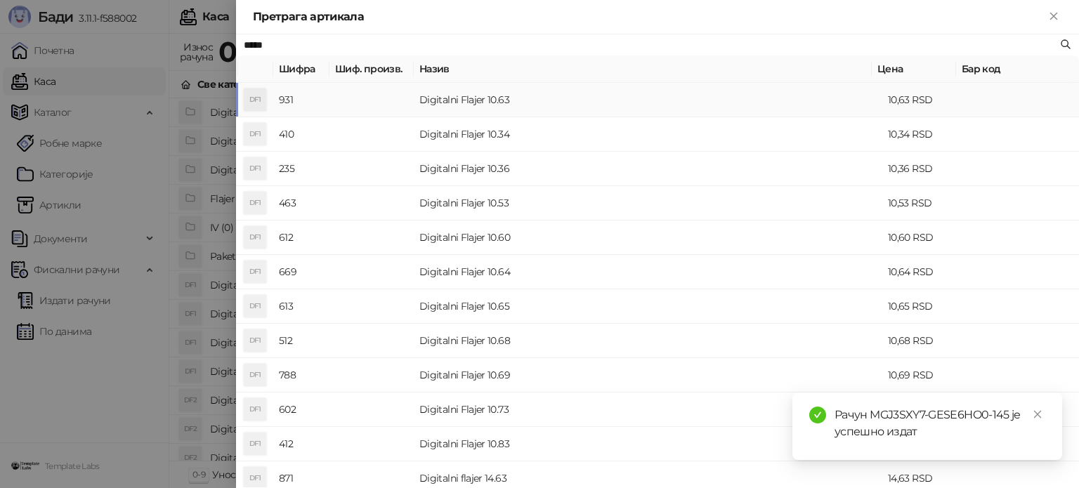
type input "*****"
click at [396, 98] on td at bounding box center [371, 100] width 84 height 34
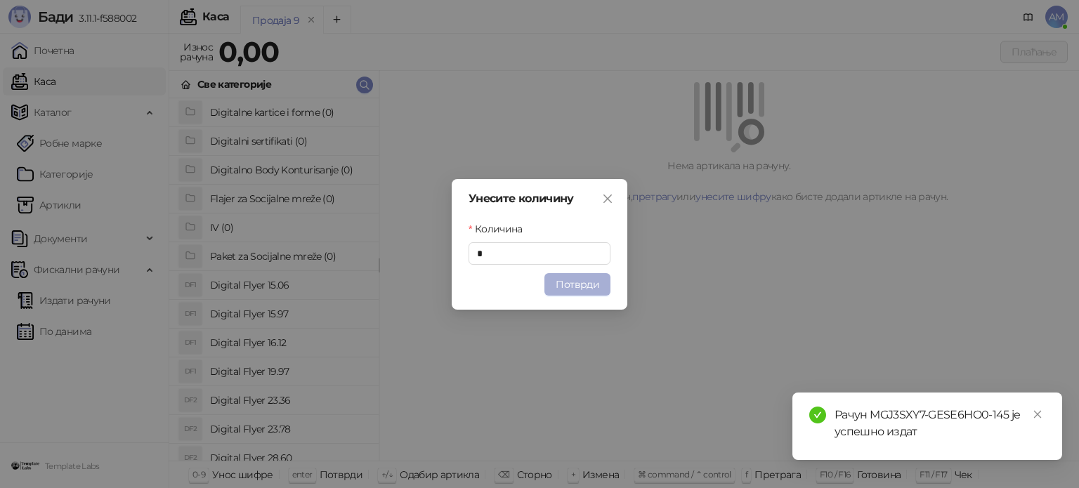
click at [584, 286] on button "Потврди" at bounding box center [577, 284] width 66 height 22
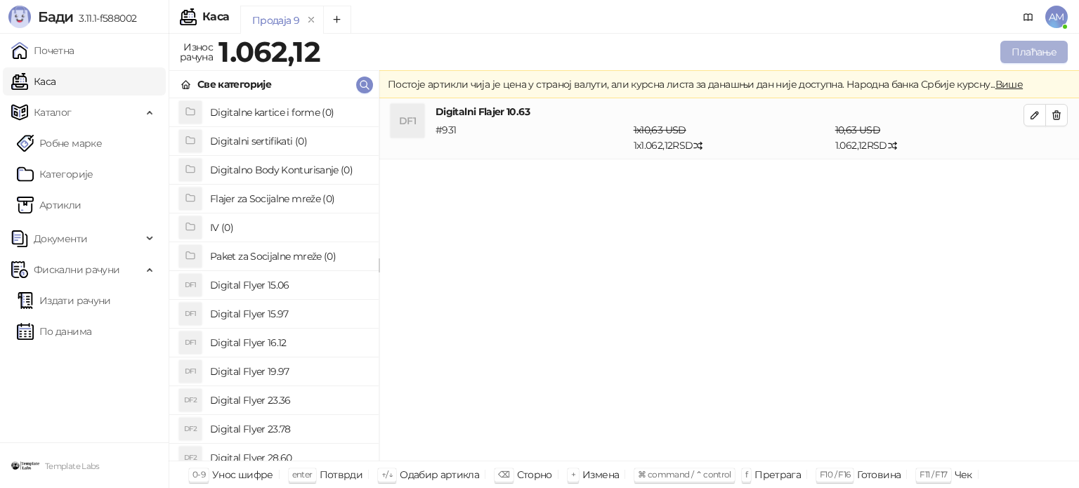
click at [1014, 55] on button "Плаћање" at bounding box center [1033, 52] width 67 height 22
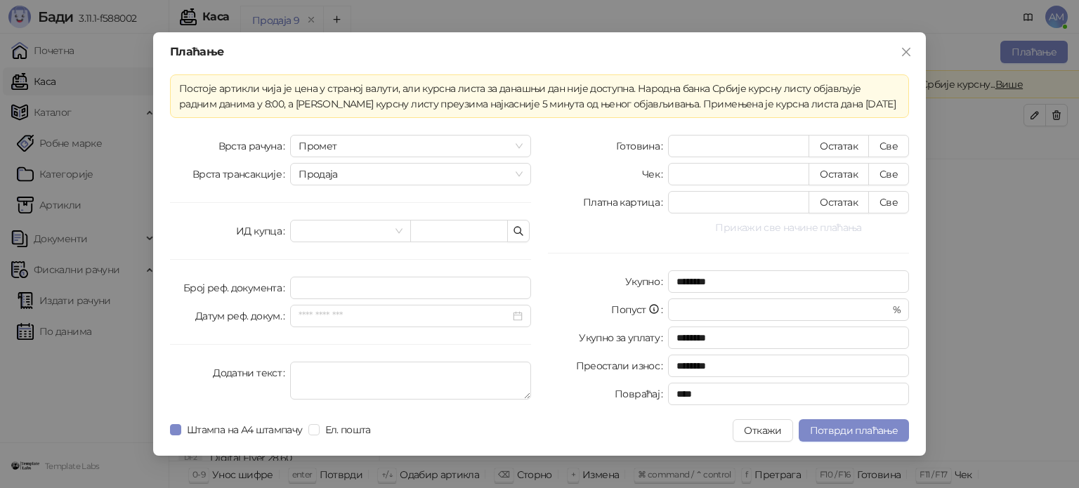
click at [749, 224] on button "Прикажи све начине плаћања" at bounding box center [788, 227] width 241 height 17
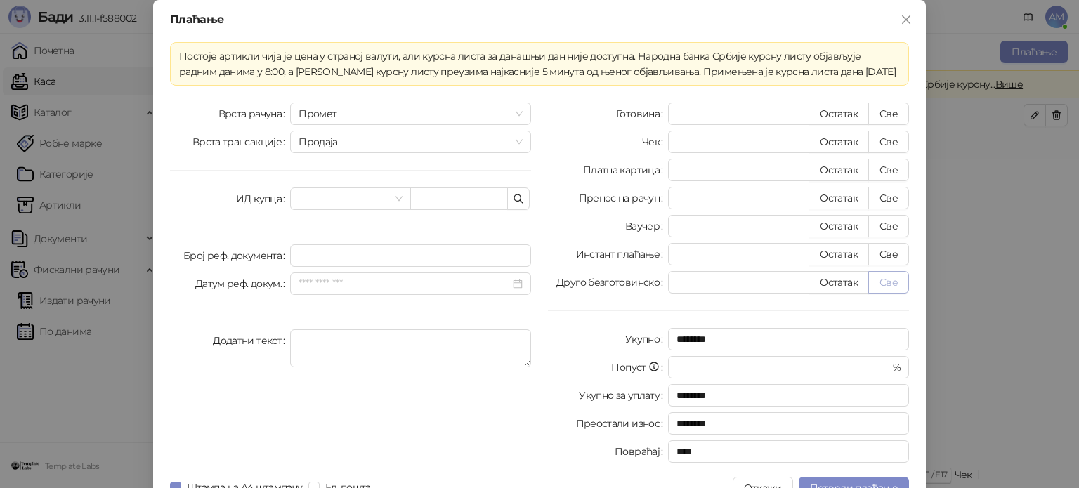
drag, startPoint x: 888, startPoint y: 283, endPoint x: 872, endPoint y: 313, distance: 34.3
click at [888, 283] on button "Све" at bounding box center [888, 282] width 41 height 22
type input "*******"
type input "****"
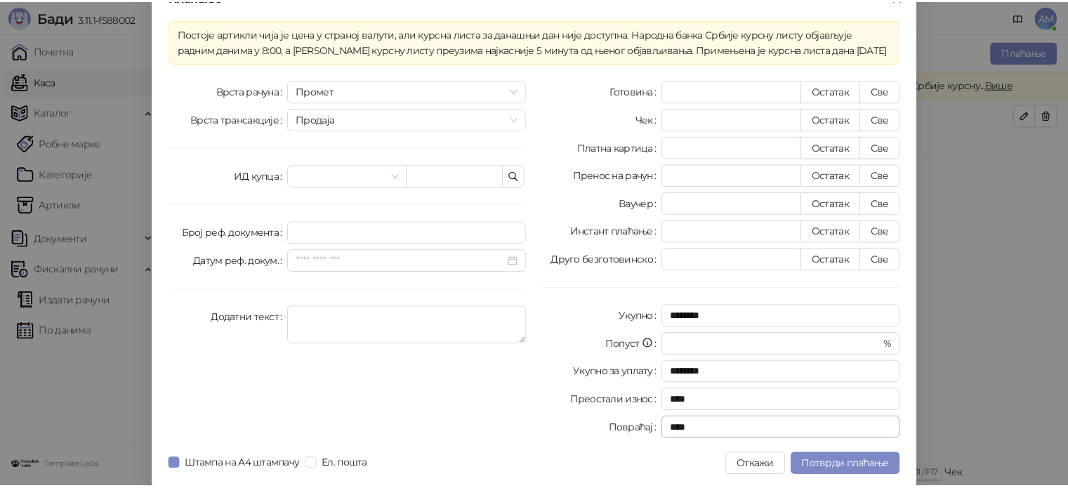
scroll to position [25, 0]
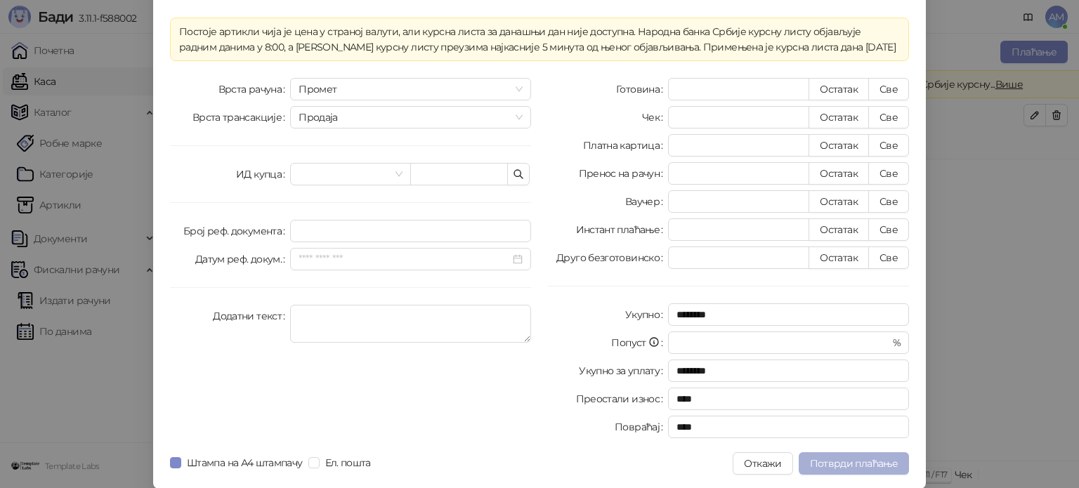
click at [863, 462] on span "Потврди плаћање" at bounding box center [854, 463] width 88 height 13
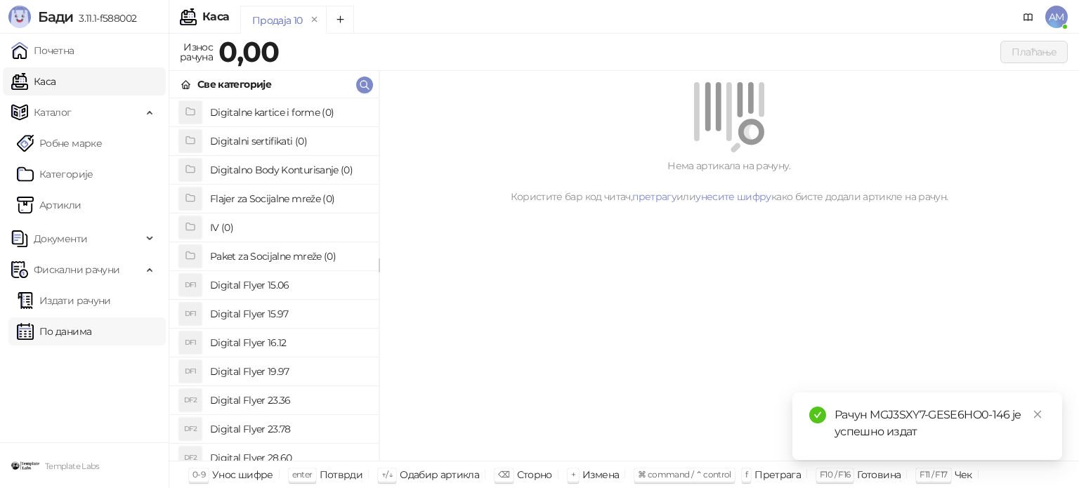
click at [91, 334] on link "По данима" at bounding box center [54, 332] width 74 height 28
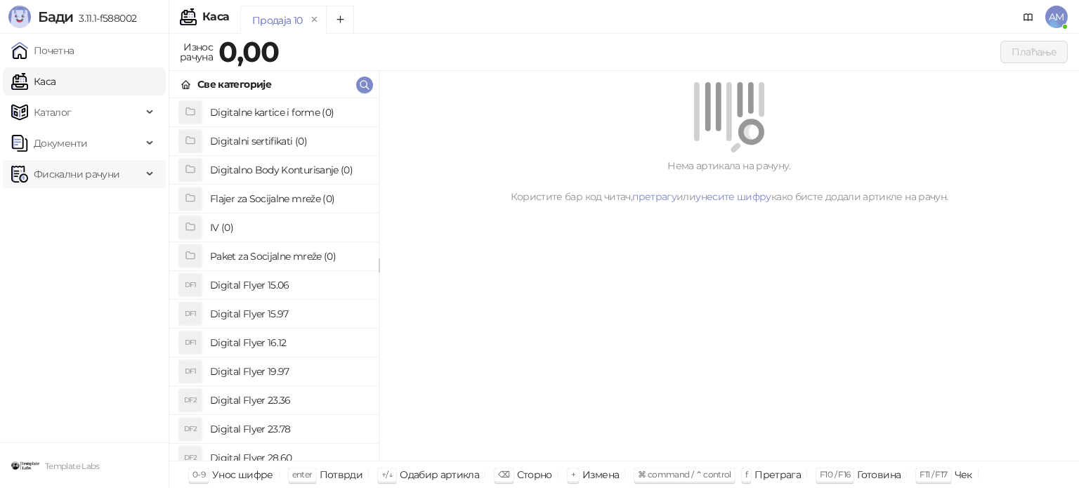
click at [67, 180] on span "Фискални рачуни" at bounding box center [77, 174] width 86 height 28
click at [91, 232] on link "По данима" at bounding box center [54, 236] width 74 height 28
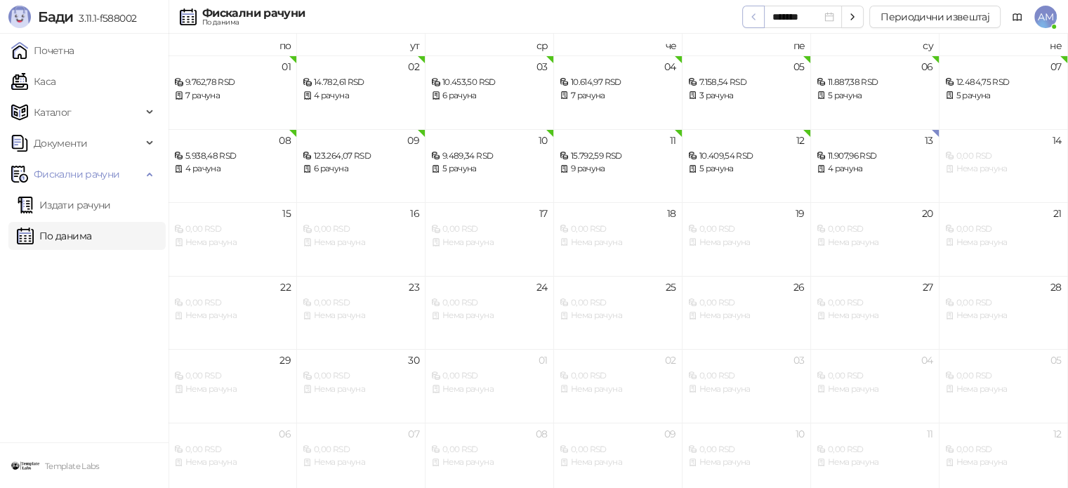
click at [757, 20] on icon "button" at bounding box center [753, 16] width 11 height 11
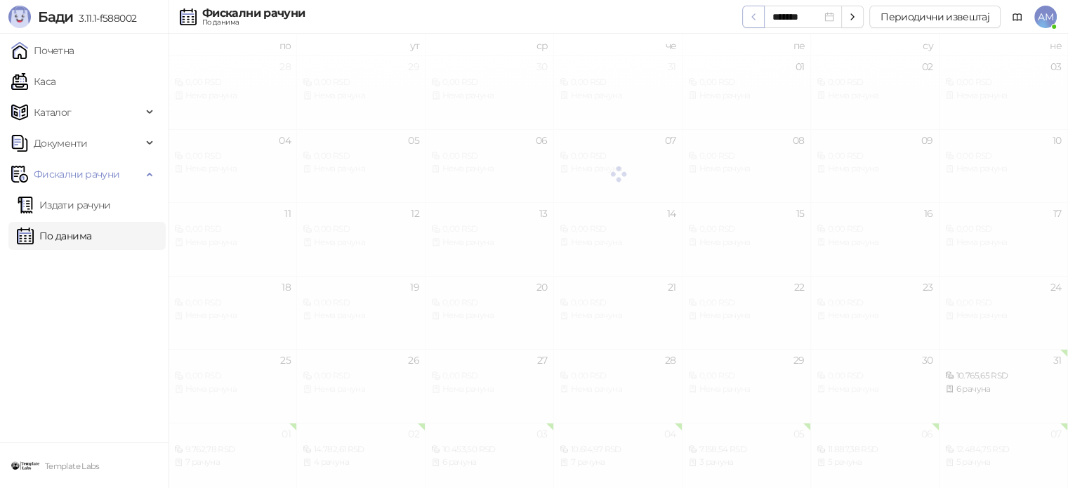
click at [757, 20] on icon "button" at bounding box center [753, 16] width 11 height 11
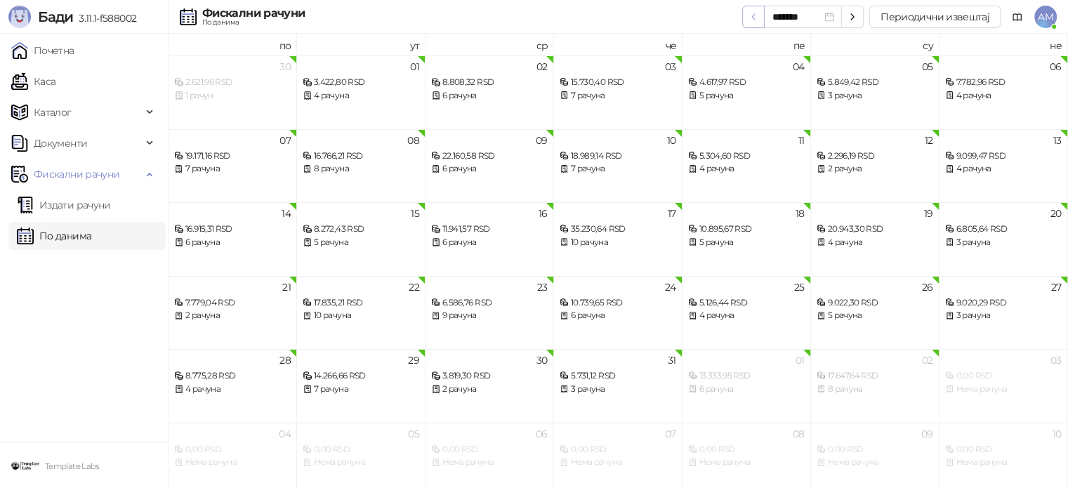
click at [757, 20] on icon "button" at bounding box center [753, 16] width 11 height 11
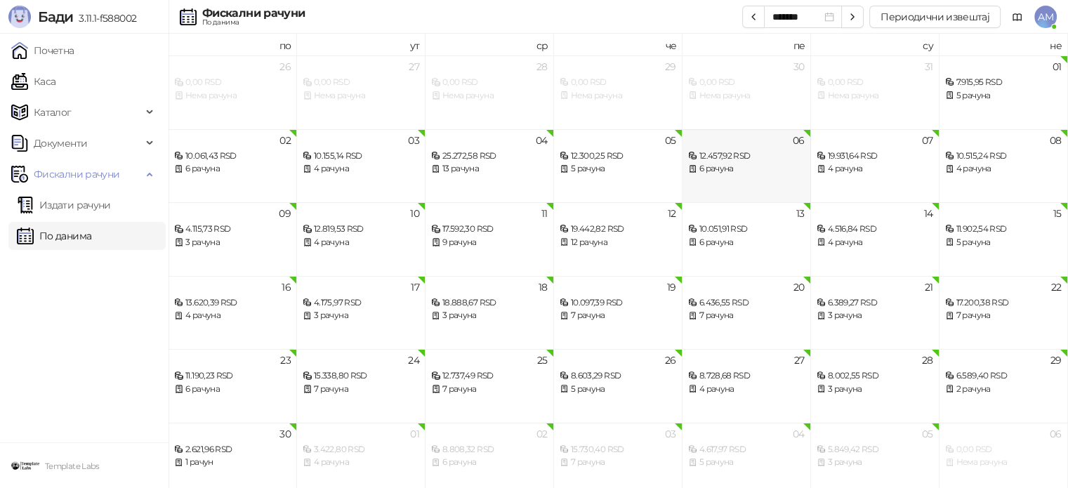
scroll to position [8, 0]
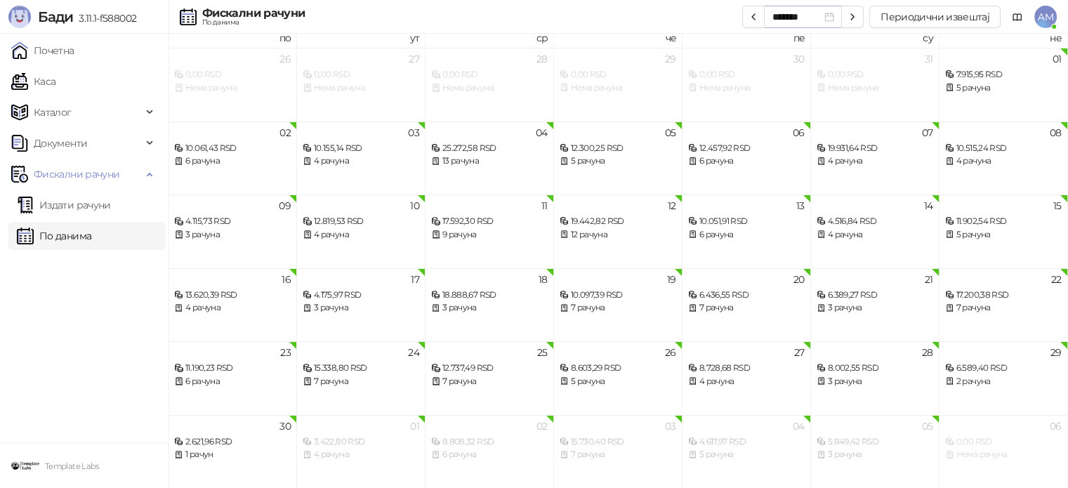
click at [832, 14] on div "*******" at bounding box center [804, 16] width 62 height 15
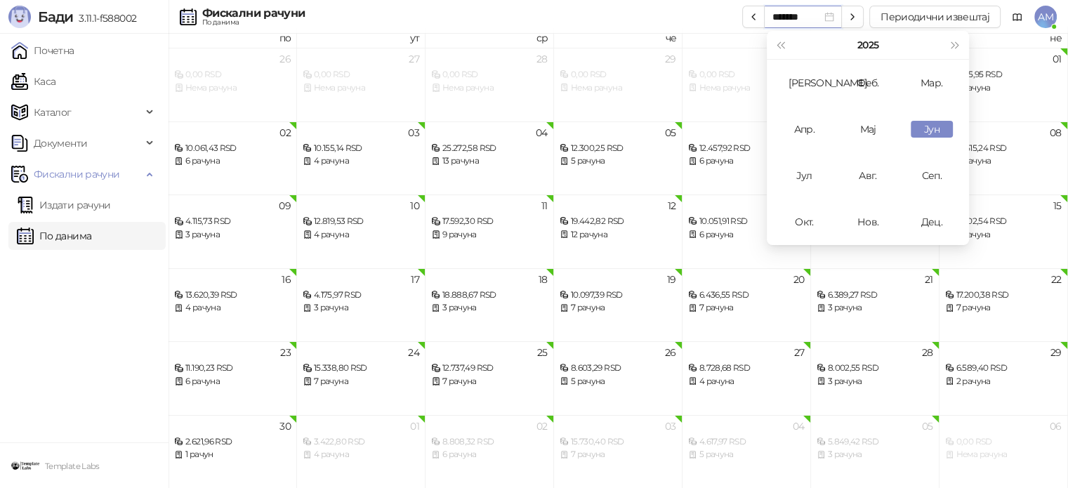
click at [832, 14] on div "*******" at bounding box center [804, 16] width 62 height 15
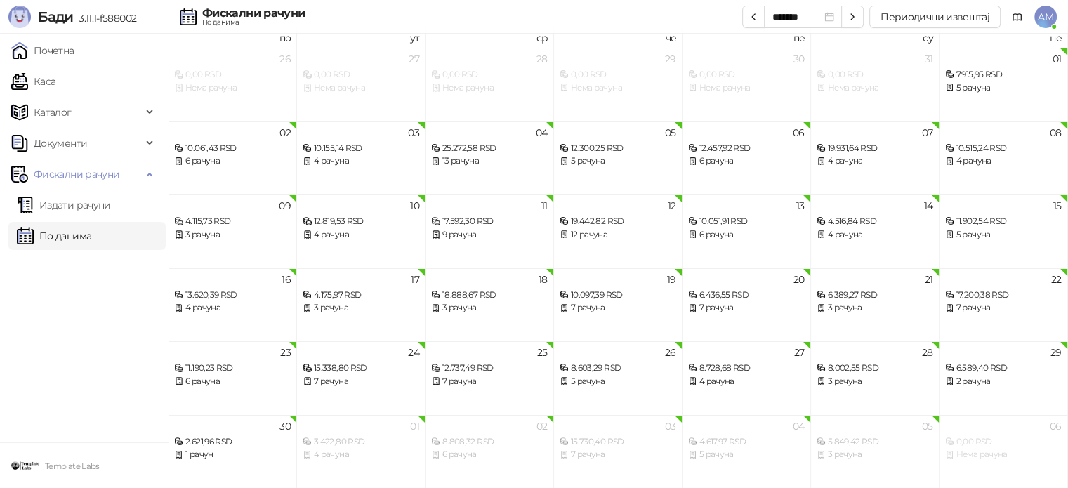
click at [58, 231] on link "По данима" at bounding box center [54, 236] width 74 height 28
type input "*******"
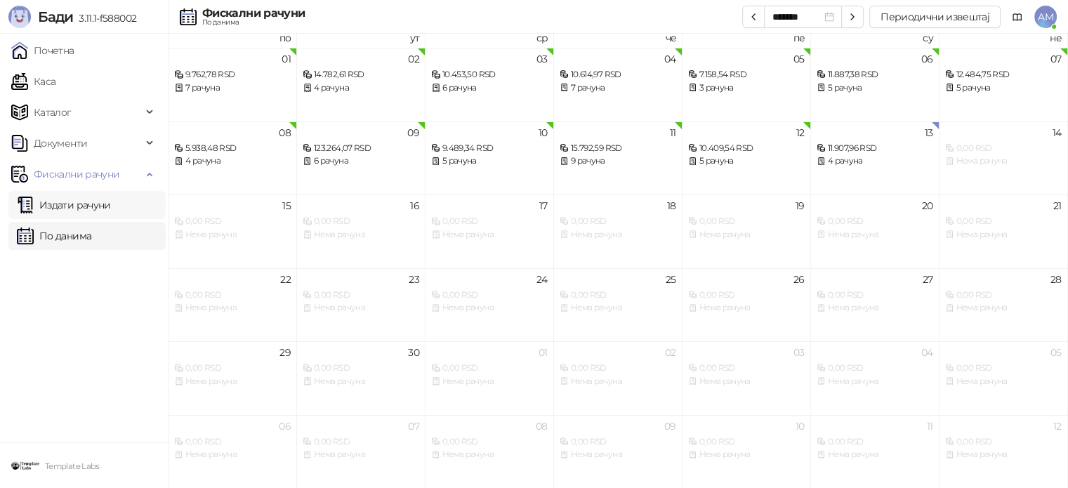
click at [91, 203] on link "Издати рачуни" at bounding box center [64, 205] width 94 height 28
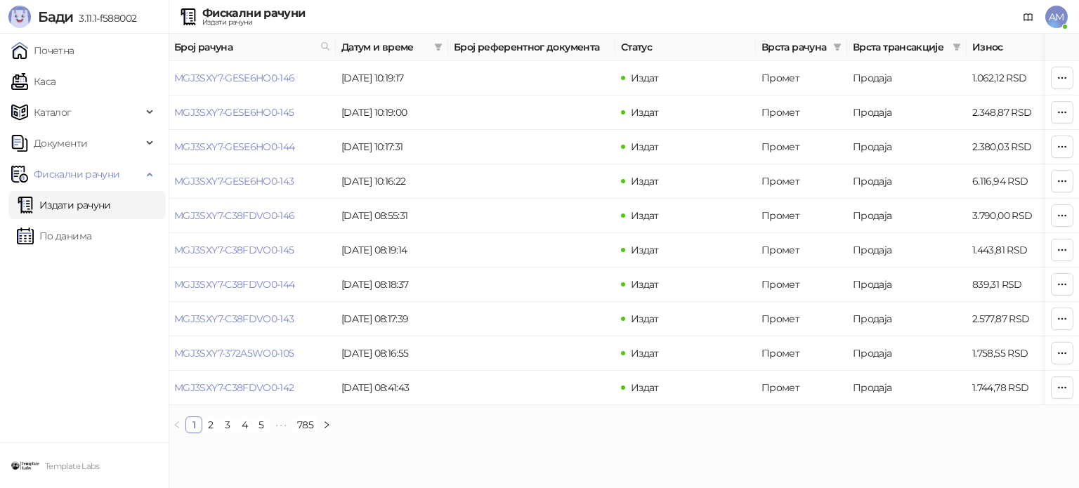
click at [771, 41] on span "Врста рачуна" at bounding box center [794, 46] width 66 height 15
click at [833, 47] on icon "filter" at bounding box center [837, 47] width 8 height 8
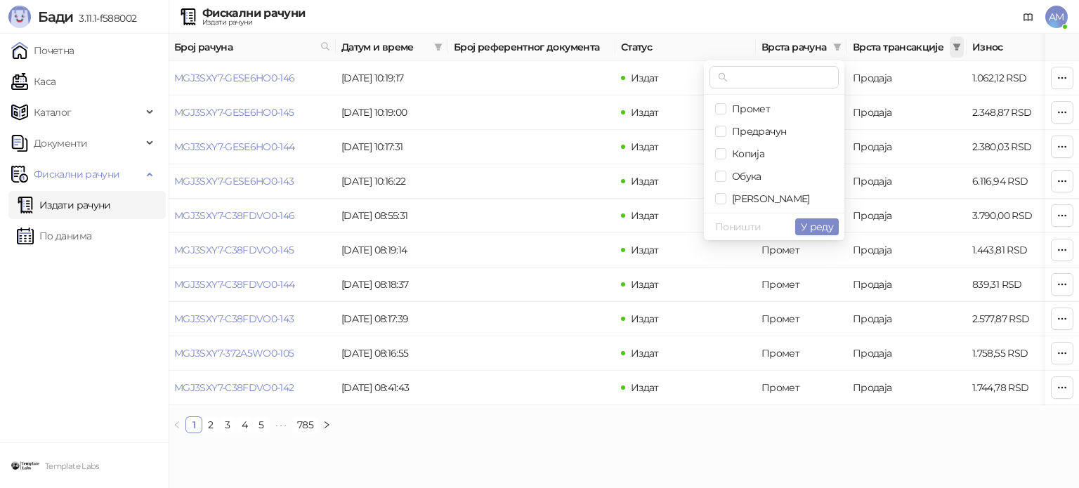
click at [953, 44] on icon "filter" at bounding box center [957, 47] width 8 height 8
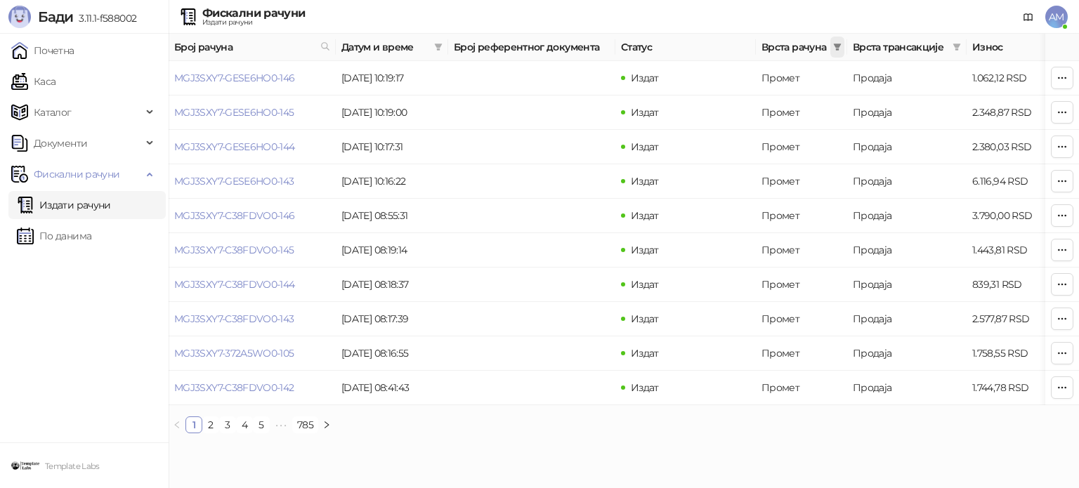
click at [839, 39] on span at bounding box center [837, 47] width 14 height 21
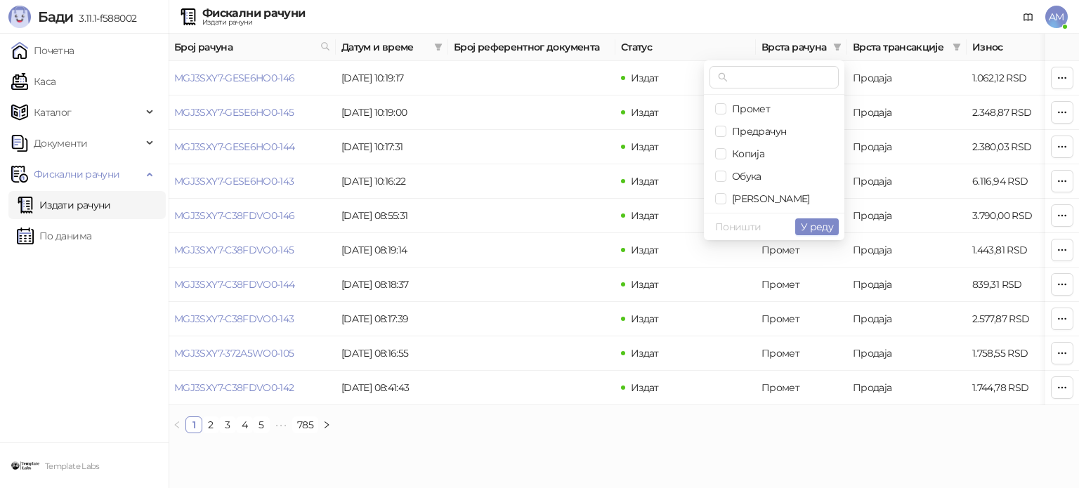
click at [877, 18] on div "Фискални рачуни Издати рачуни AM" at bounding box center [539, 17] width 1056 height 34
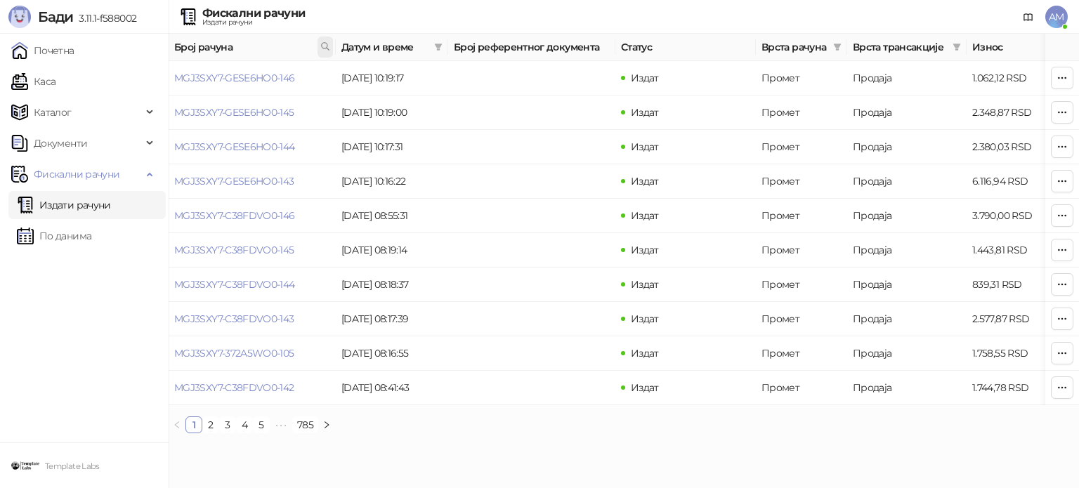
click at [322, 43] on icon at bounding box center [325, 46] width 10 height 10
click at [424, 13] on div "Фискални рачуни Издати рачуни AM" at bounding box center [539, 17] width 1056 height 34
click at [55, 78] on link "Каса" at bounding box center [33, 81] width 44 height 28
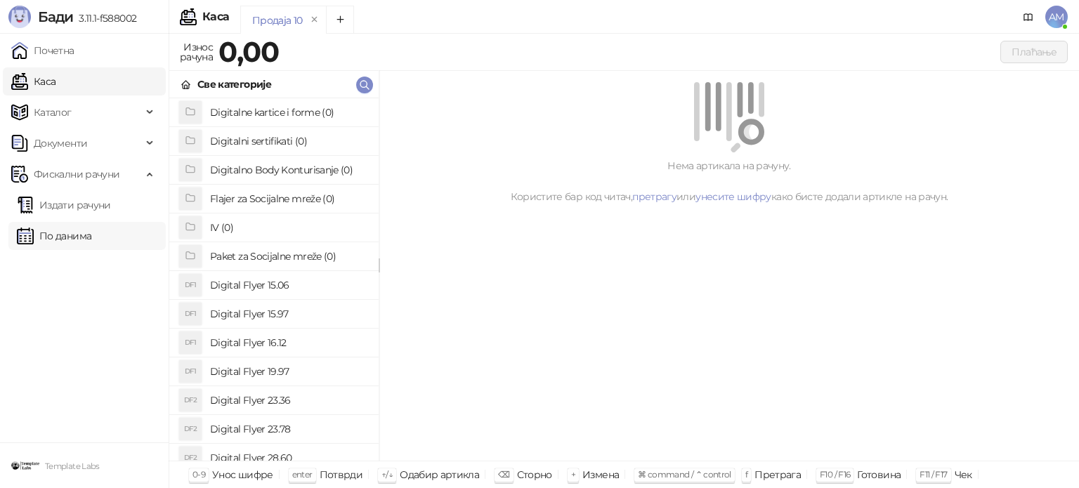
click at [70, 236] on link "По данима" at bounding box center [54, 236] width 74 height 28
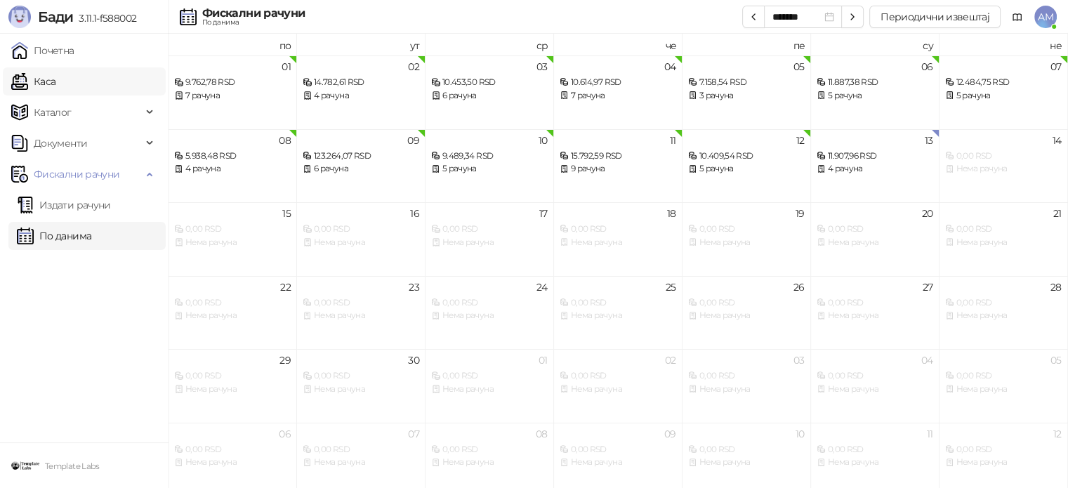
click at [55, 82] on link "Каса" at bounding box center [33, 81] width 44 height 28
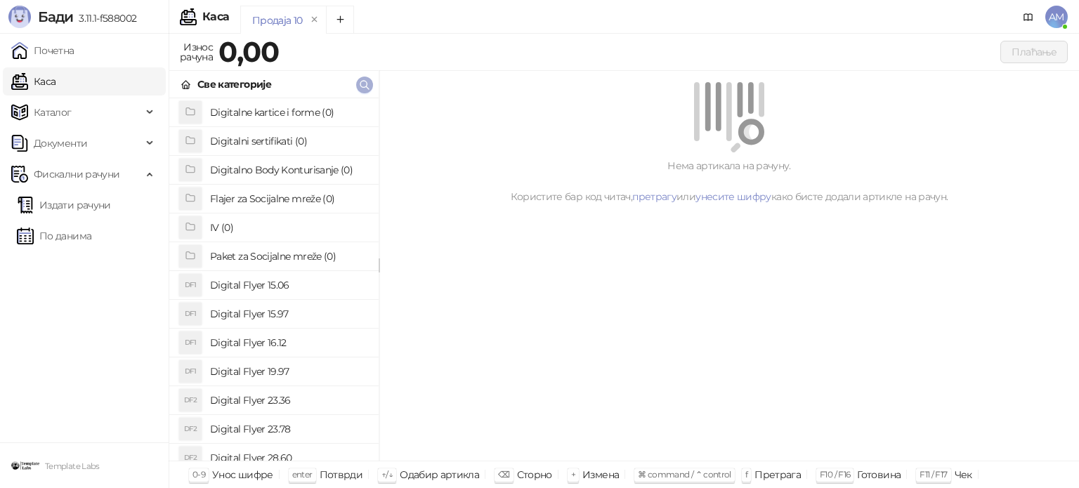
click at [368, 84] on icon "button" at bounding box center [364, 84] width 11 height 11
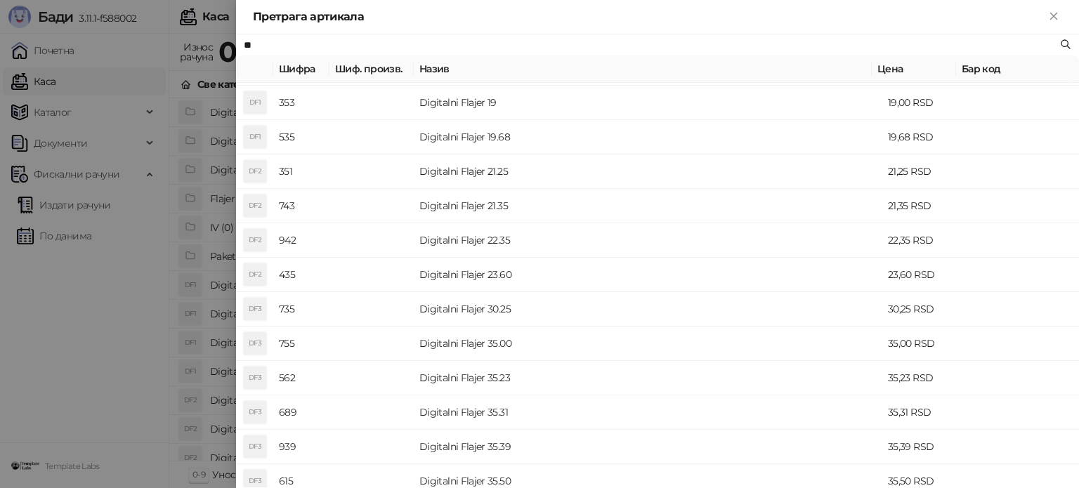
scroll to position [281, 0]
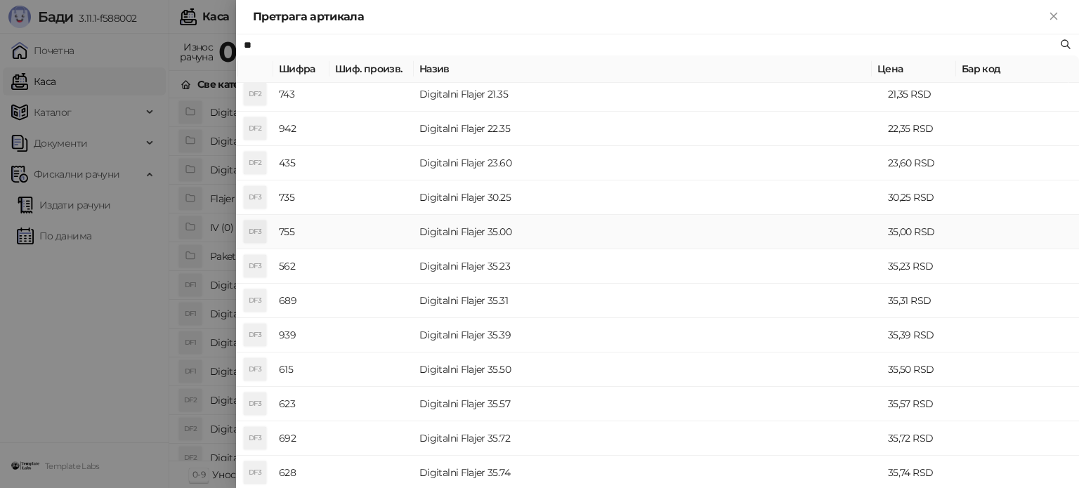
type input "**"
click at [497, 233] on td "Digitalni Flajer 35.00" at bounding box center [648, 232] width 469 height 34
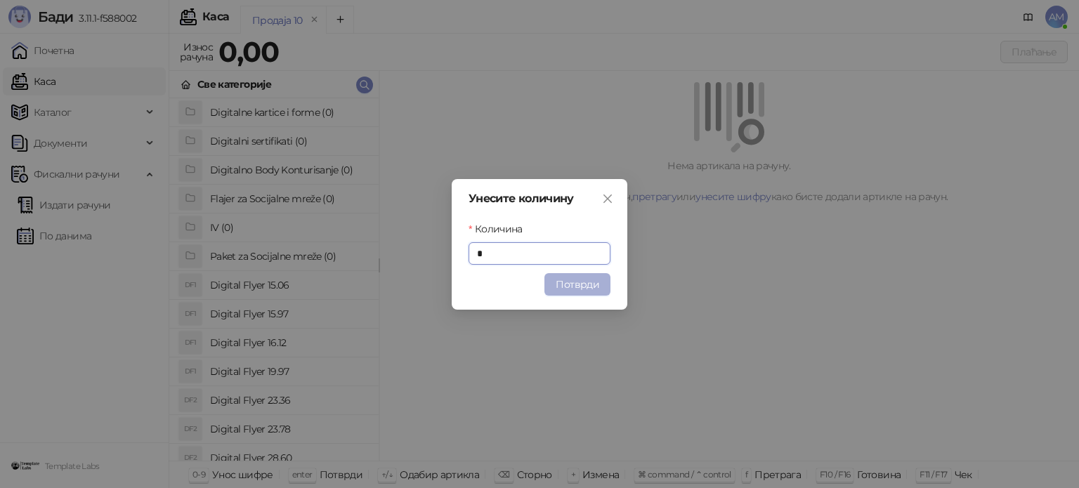
click at [568, 274] on button "Потврди" at bounding box center [577, 284] width 66 height 22
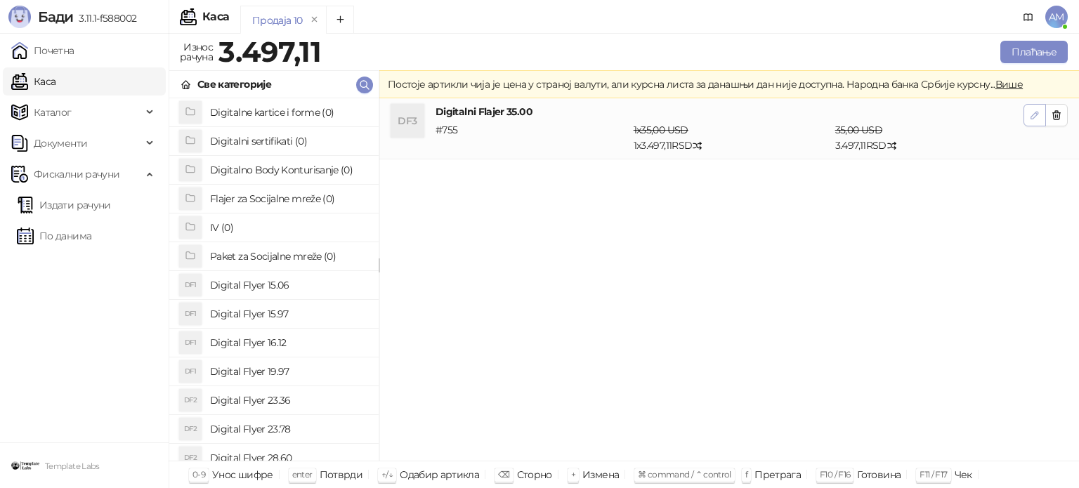
click at [1033, 116] on icon "button" at bounding box center [1034, 115] width 11 height 11
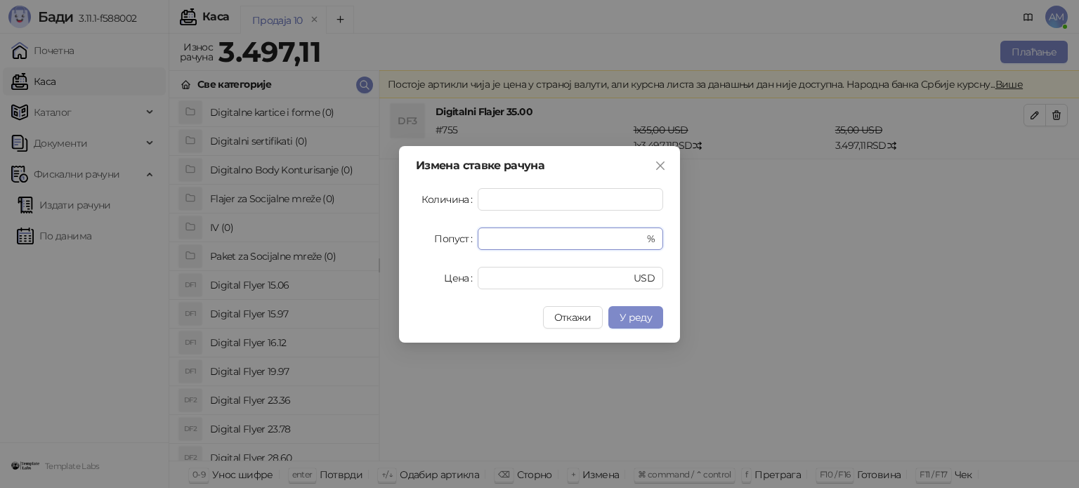
drag, startPoint x: 516, startPoint y: 233, endPoint x: 457, endPoint y: 235, distance: 58.3
click at [457, 235] on div "Попуст * %" at bounding box center [539, 239] width 247 height 22
click at [644, 317] on span "У реду" at bounding box center [636, 317] width 32 height 13
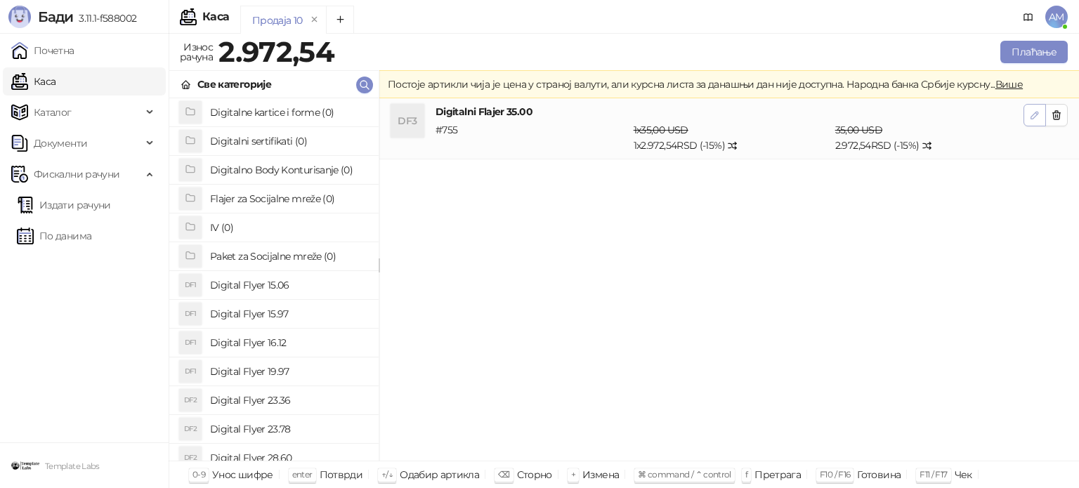
click at [1027, 117] on button "button" at bounding box center [1034, 115] width 22 height 22
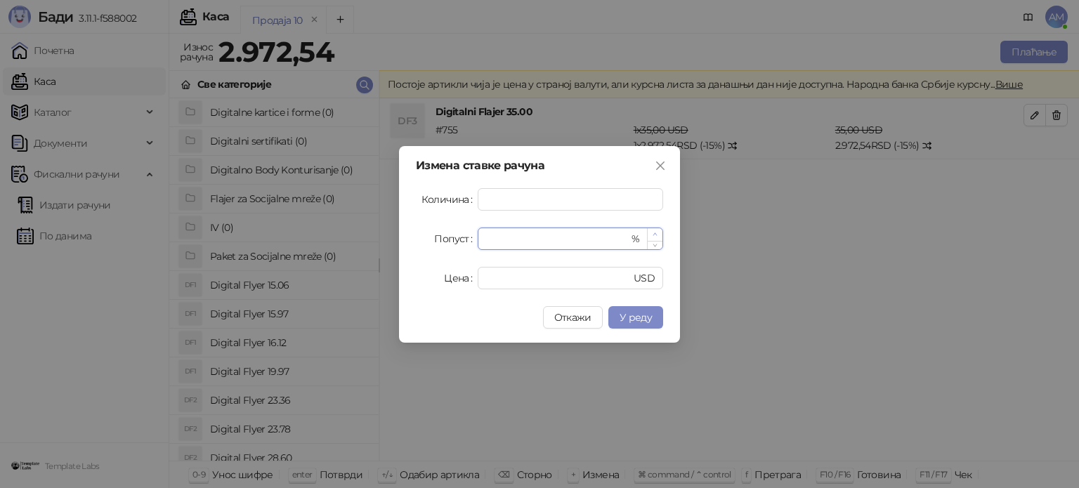
click at [658, 239] on span "Increase Value" at bounding box center [654, 234] width 15 height 13
click at [650, 233] on span "Increase Value" at bounding box center [654, 233] width 15 height 11
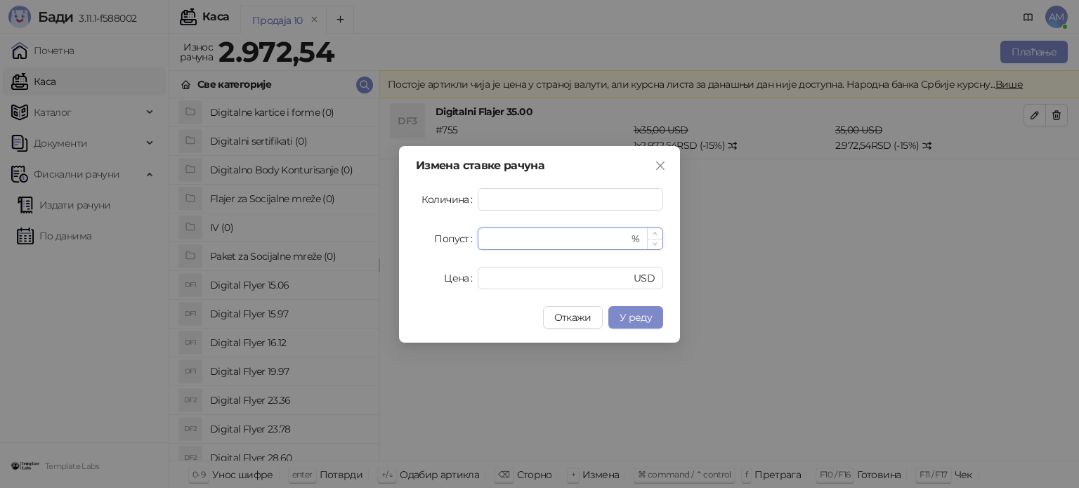
click at [650, 233] on span "Increase Value" at bounding box center [654, 233] width 15 height 11
click at [656, 244] on icon "down" at bounding box center [655, 243] width 5 height 5
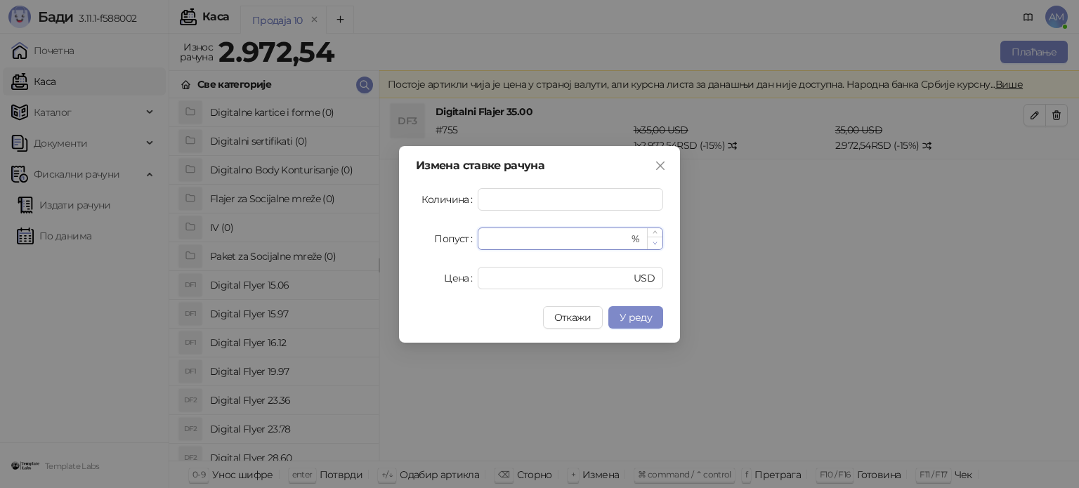
click at [656, 244] on icon "down" at bounding box center [655, 243] width 5 height 5
click at [656, 245] on icon "down" at bounding box center [655, 244] width 5 height 5
click at [641, 322] on span "У реду" at bounding box center [636, 317] width 32 height 13
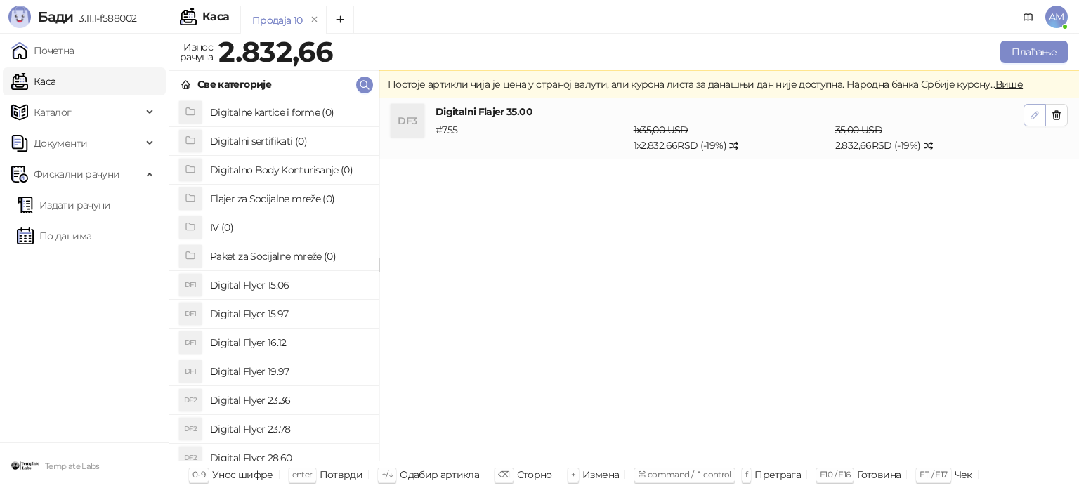
click at [1032, 112] on icon "button" at bounding box center [1034, 115] width 11 height 11
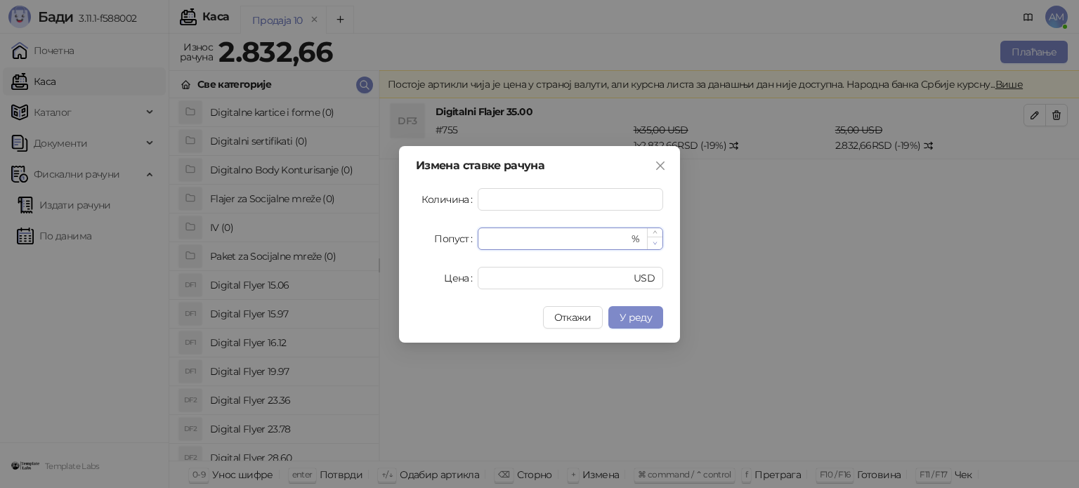
click at [660, 239] on span "Decrease Value" at bounding box center [654, 243] width 15 height 13
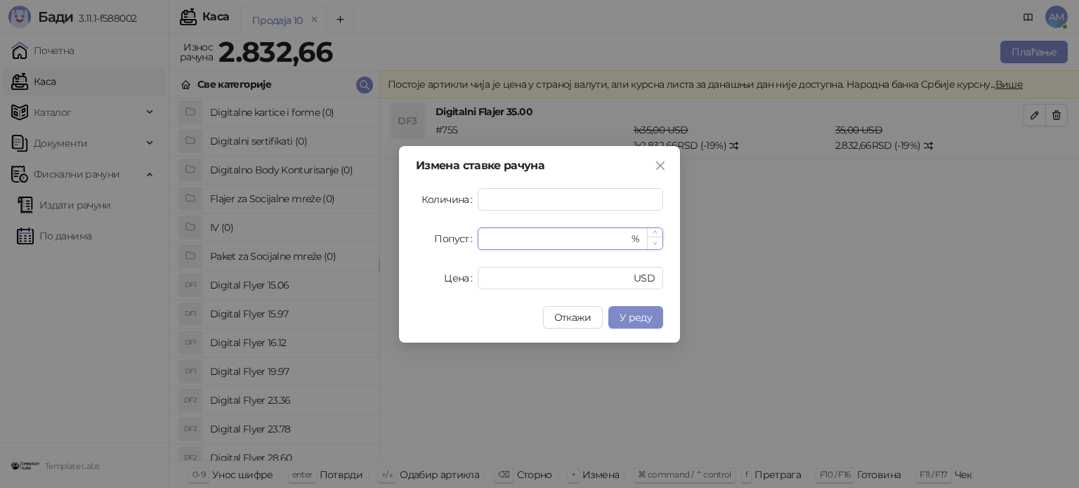
click at [660, 239] on span "Decrease Value" at bounding box center [654, 243] width 15 height 13
click at [658, 313] on button "У реду" at bounding box center [635, 317] width 55 height 22
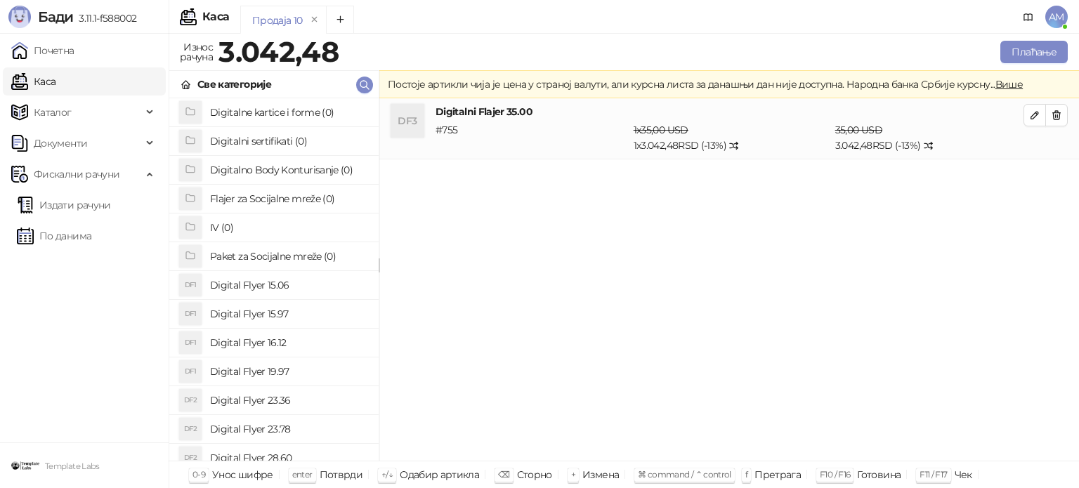
drag, startPoint x: 1033, startPoint y: 112, endPoint x: 830, endPoint y: 216, distance: 227.5
click at [1033, 115] on icon "button" at bounding box center [1034, 115] width 11 height 11
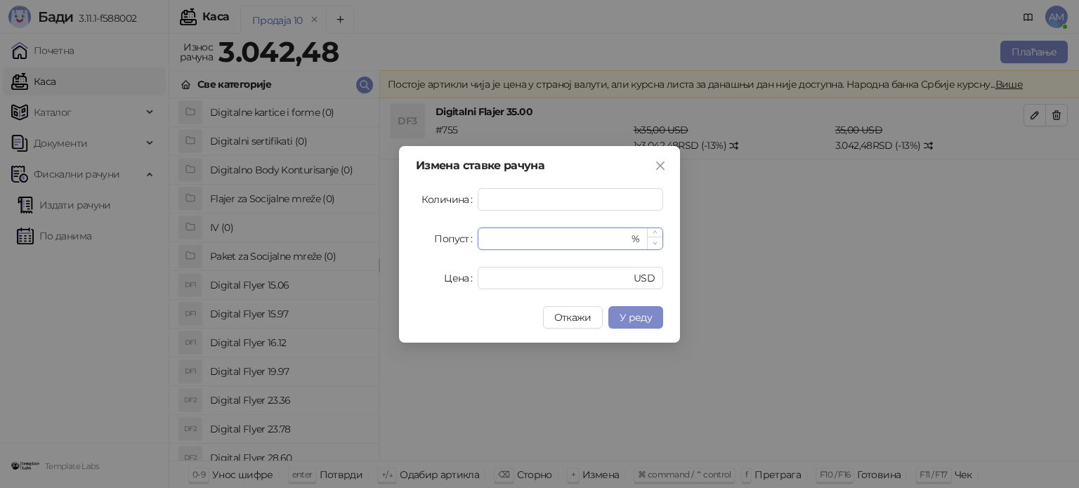
click at [657, 241] on icon "down" at bounding box center [655, 243] width 5 height 5
click at [652, 314] on button "У реду" at bounding box center [635, 317] width 55 height 22
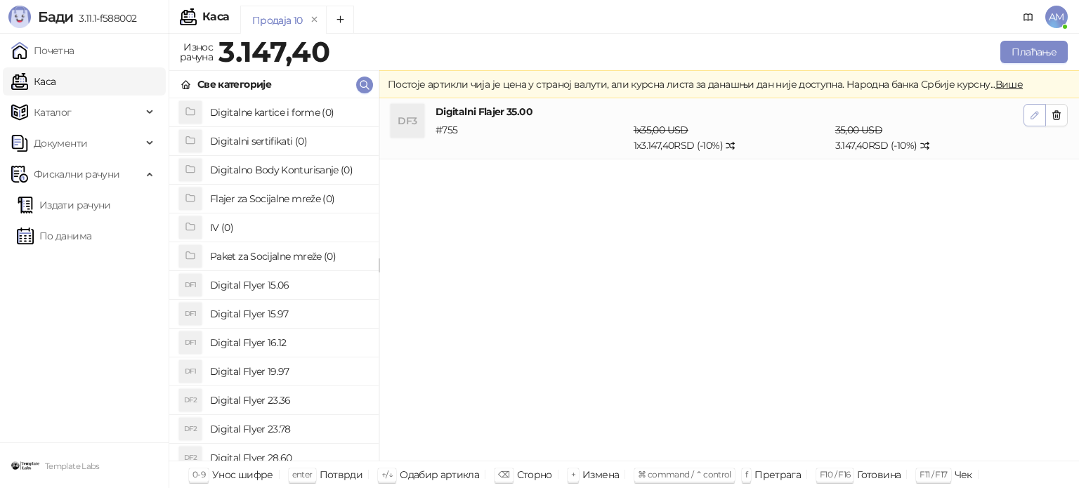
click at [1033, 108] on span "button" at bounding box center [1034, 114] width 11 height 13
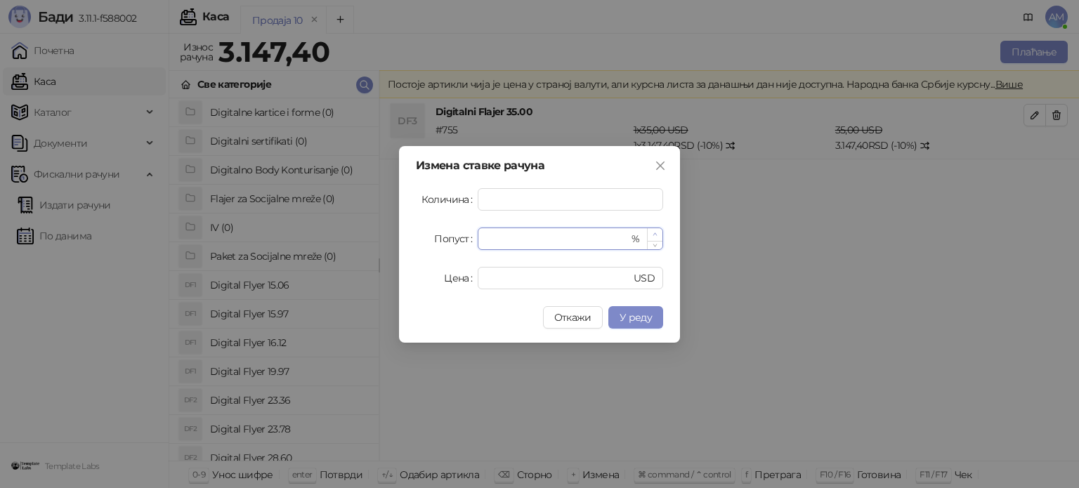
type input "**"
click at [653, 229] on span "Increase Value" at bounding box center [654, 234] width 15 height 13
click at [624, 315] on span "У реду" at bounding box center [636, 317] width 32 height 13
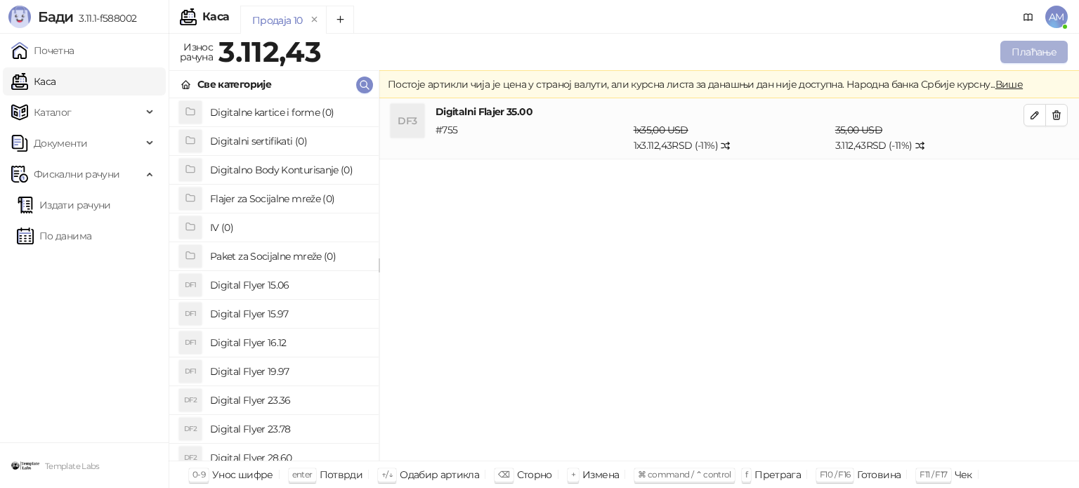
click at [1057, 54] on button "Плаћање" at bounding box center [1033, 52] width 67 height 22
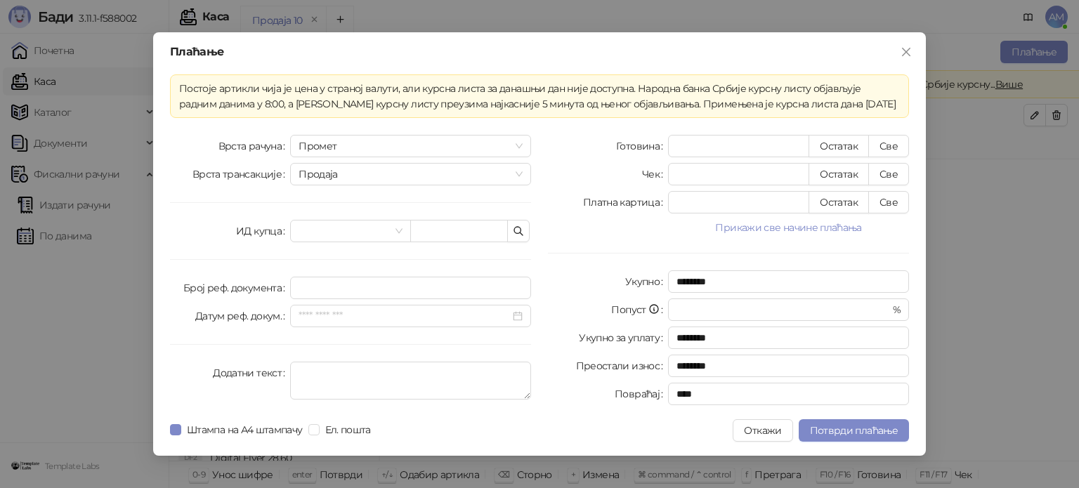
drag, startPoint x: 818, startPoint y: 221, endPoint x: 856, endPoint y: 255, distance: 51.3
click at [818, 221] on button "Прикажи све начине плаћања" at bounding box center [788, 227] width 241 height 17
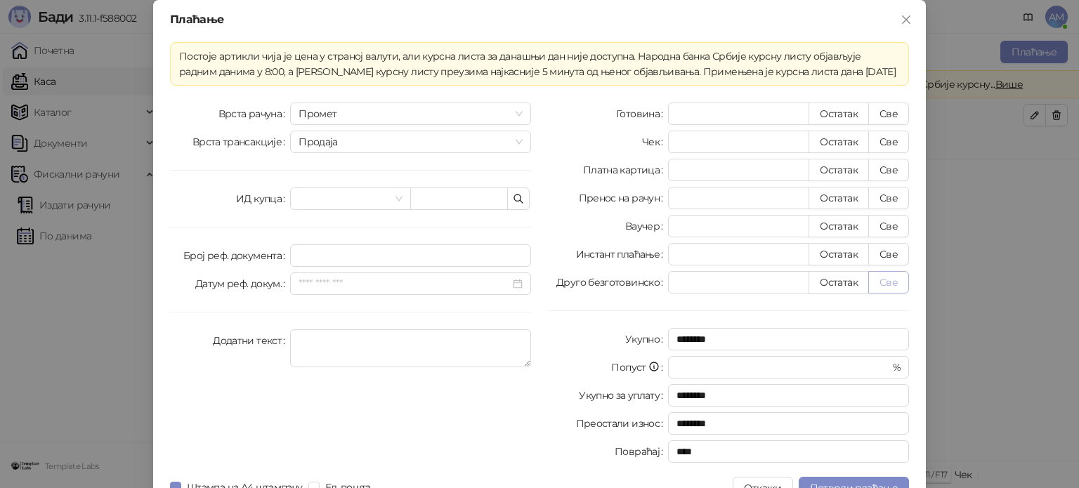
click at [893, 271] on button "Све" at bounding box center [888, 282] width 41 height 22
type input "*******"
type input "****"
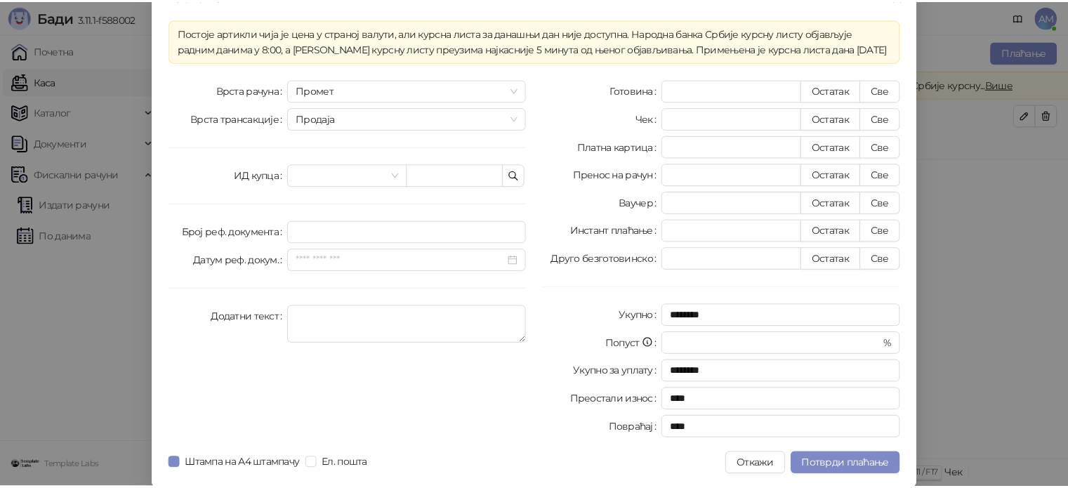
scroll to position [25, 0]
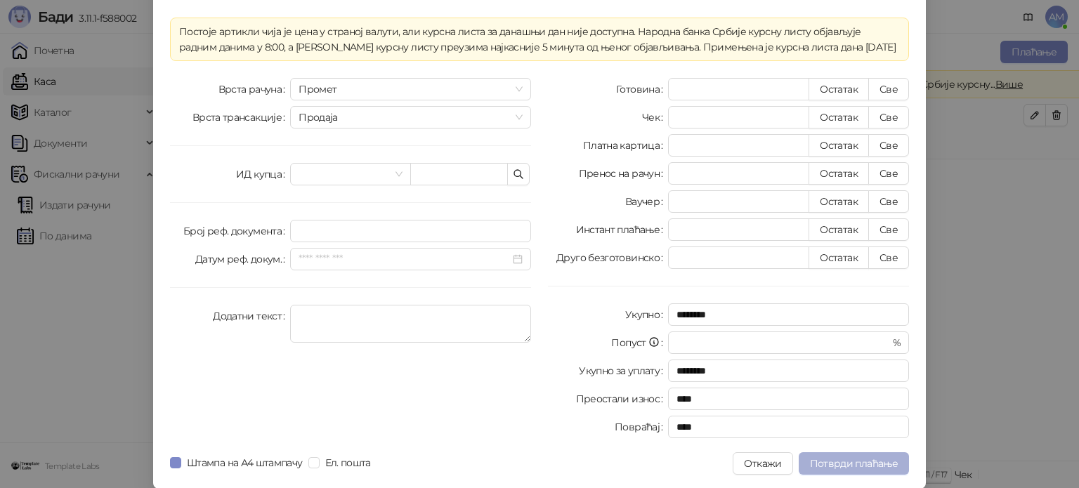
click at [857, 458] on span "Потврди плаћање" at bounding box center [854, 463] width 88 height 13
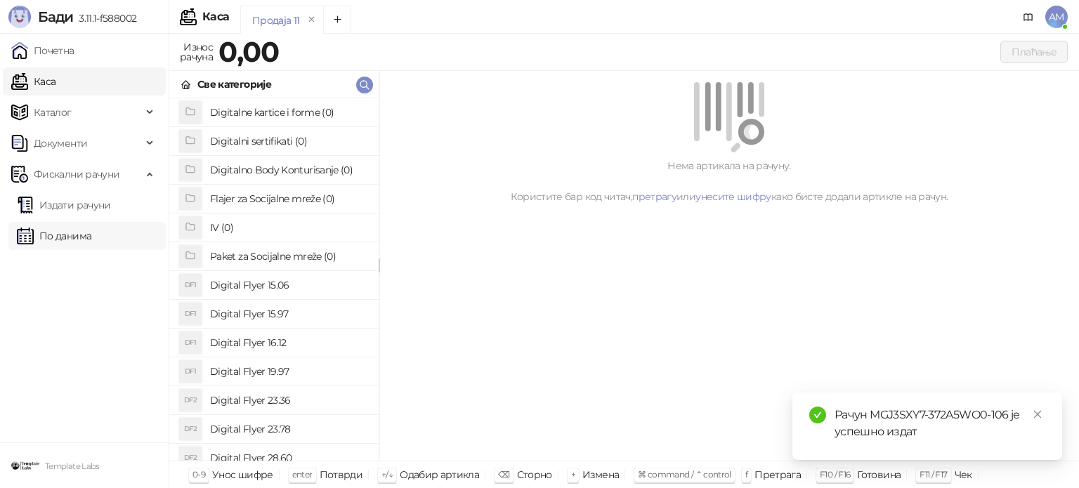
click at [91, 230] on link "По данима" at bounding box center [54, 236] width 74 height 28
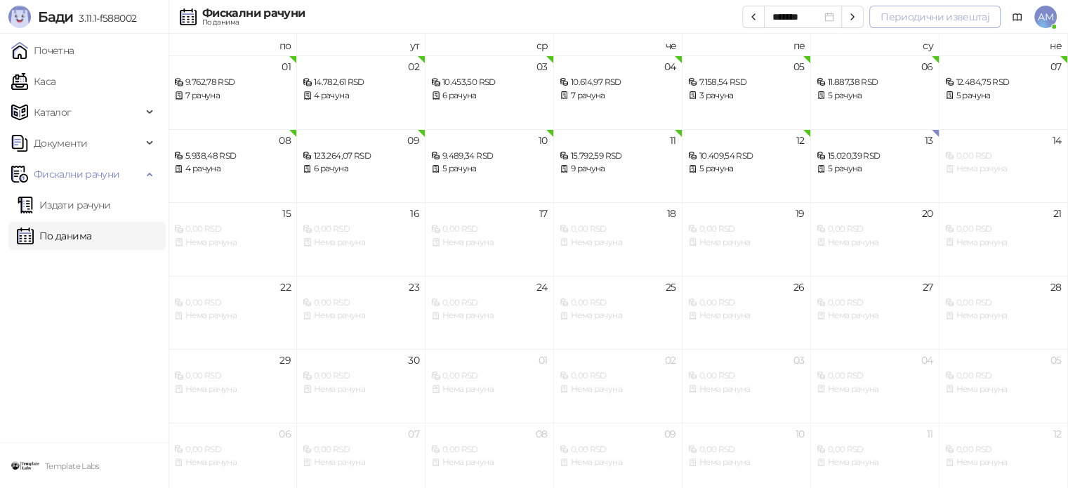
click at [893, 20] on button "Периодични извештај" at bounding box center [935, 17] width 131 height 22
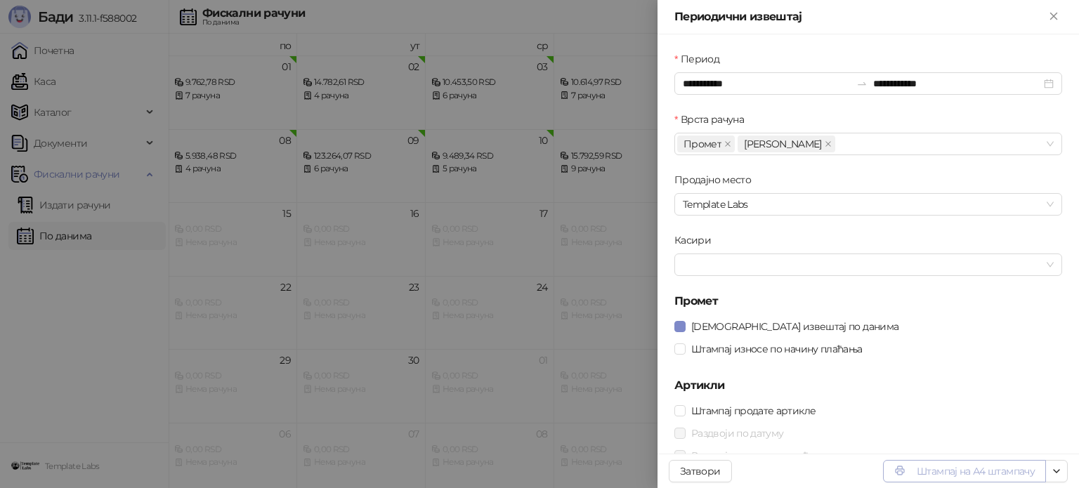
click at [949, 469] on button "Штампај на А4 штампачу" at bounding box center [964, 471] width 163 height 22
click at [1046, 19] on button "Close" at bounding box center [1053, 16] width 17 height 17
